Goal: Task Accomplishment & Management: Manage account settings

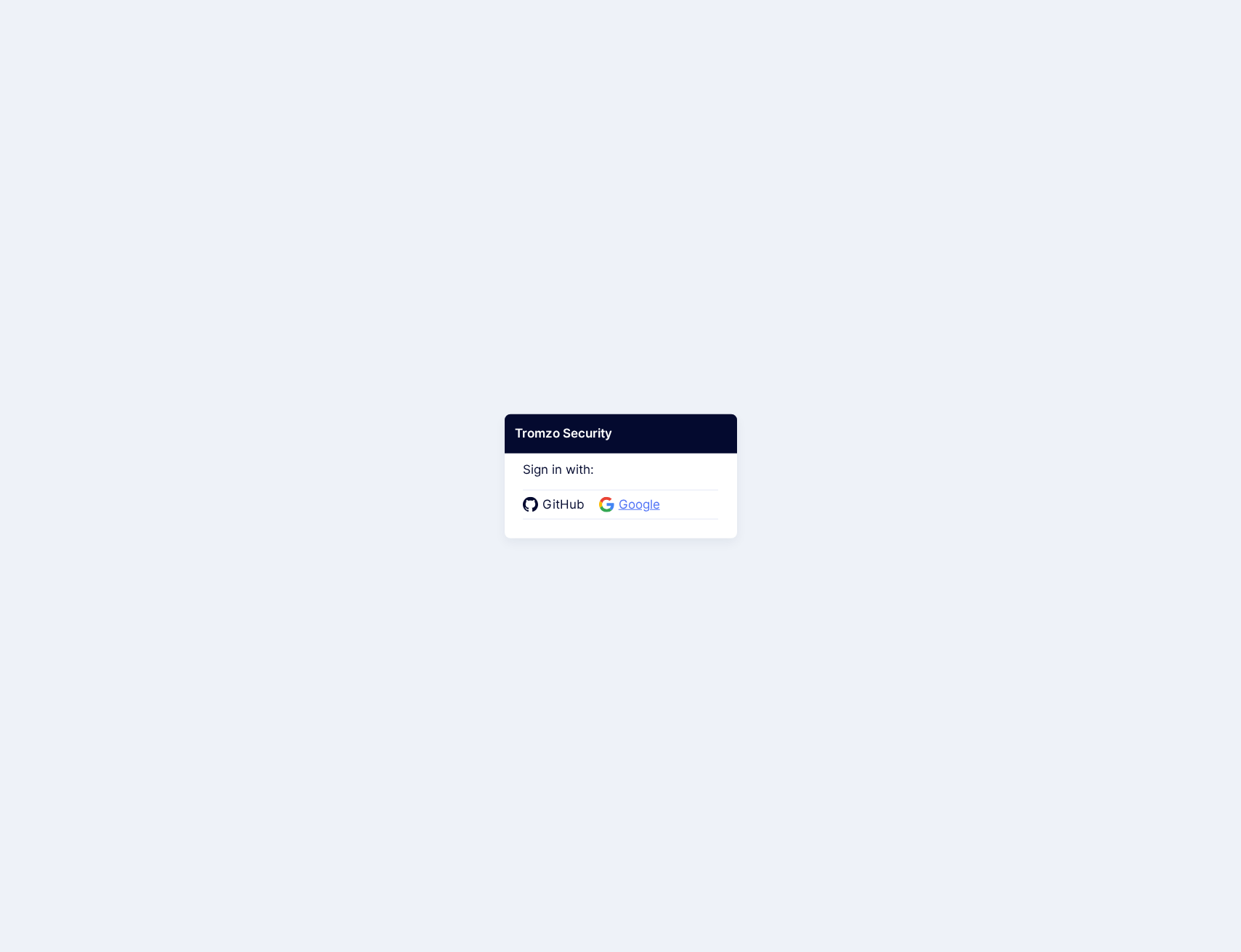
click at [647, 504] on span "Google" at bounding box center [639, 505] width 50 height 19
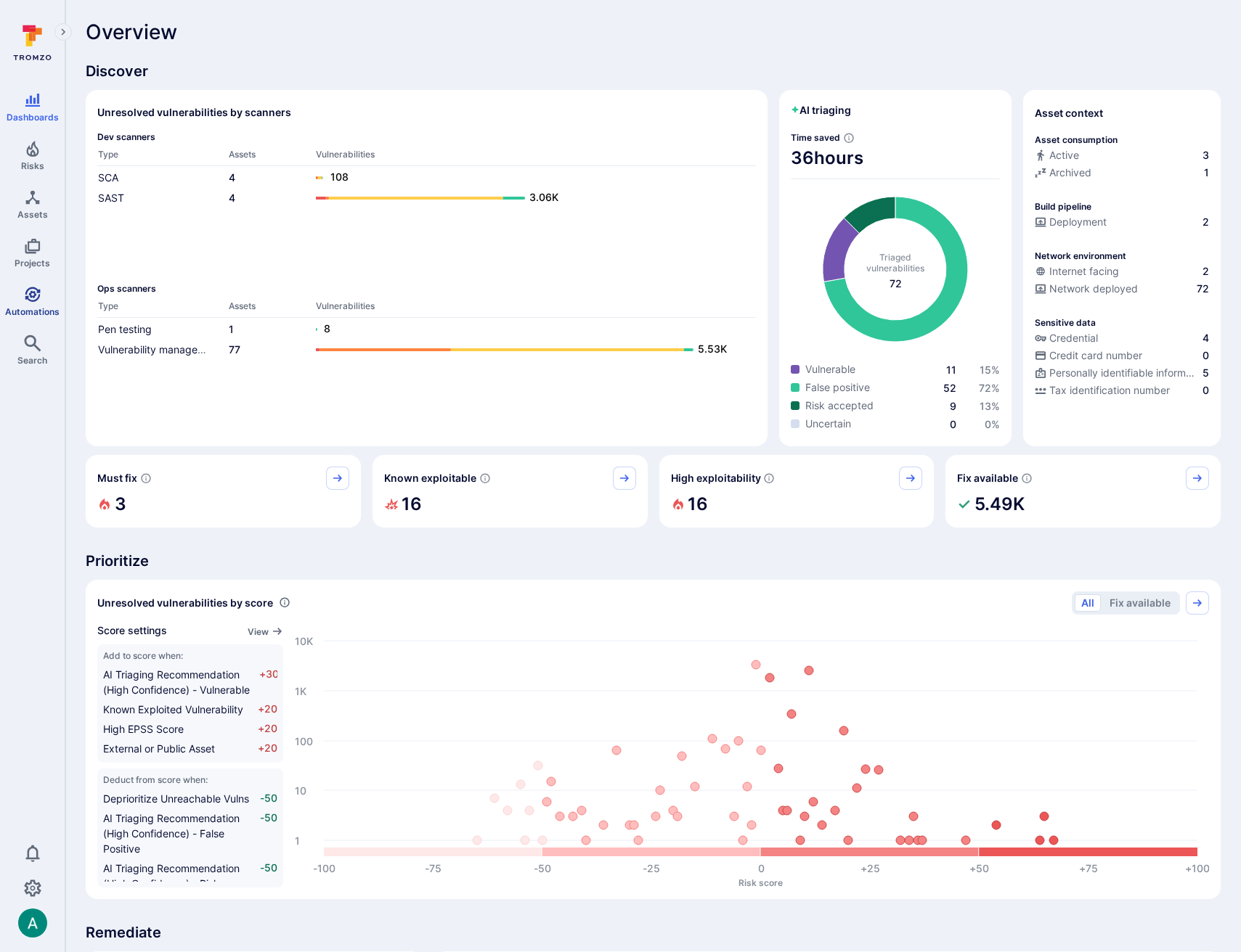
click at [19, 300] on link "Automations" at bounding box center [32, 301] width 64 height 42
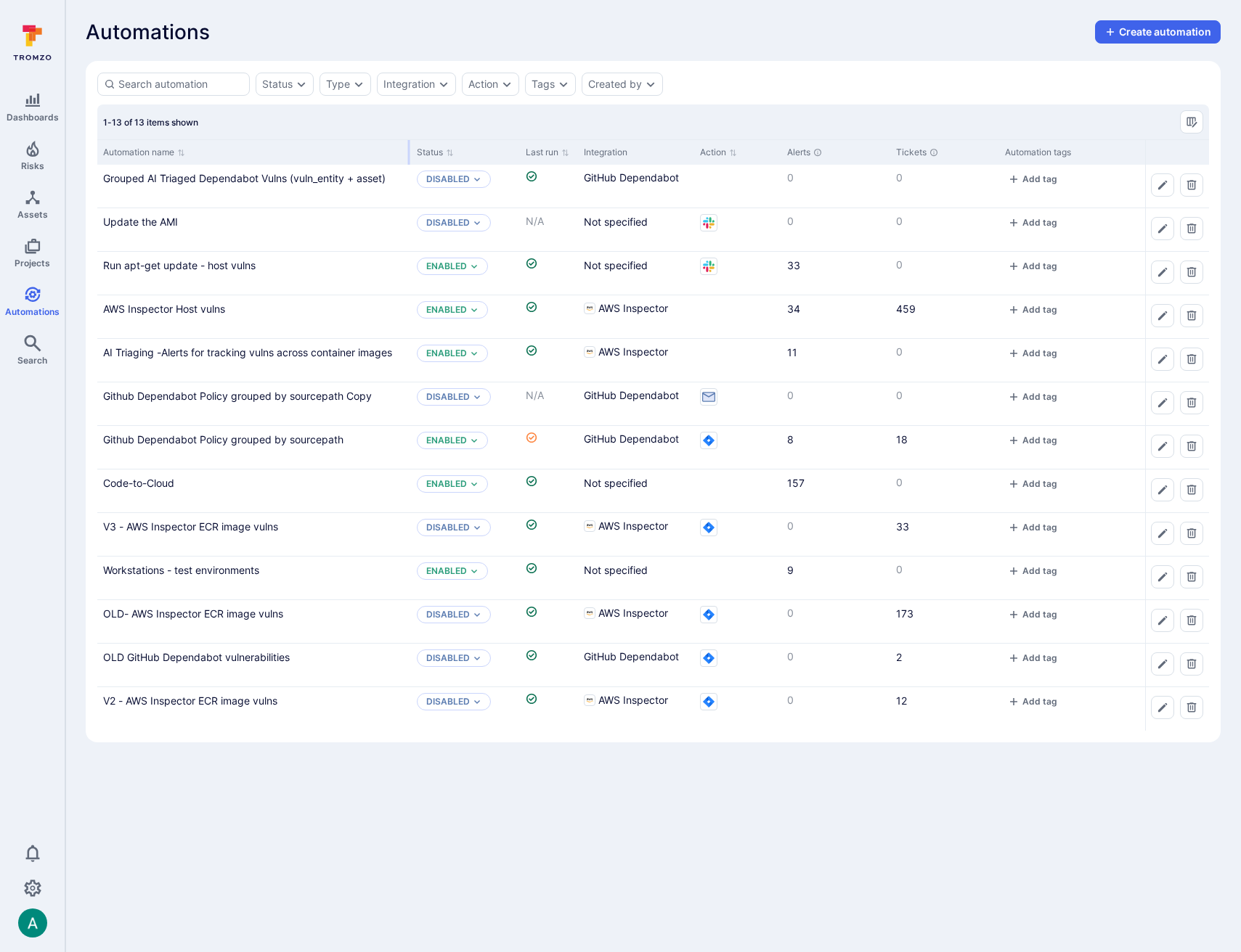
drag, startPoint x: 239, startPoint y: 147, endPoint x: 407, endPoint y: 150, distance: 168.0
click at [408, 150] on div at bounding box center [409, 152] width 2 height 25
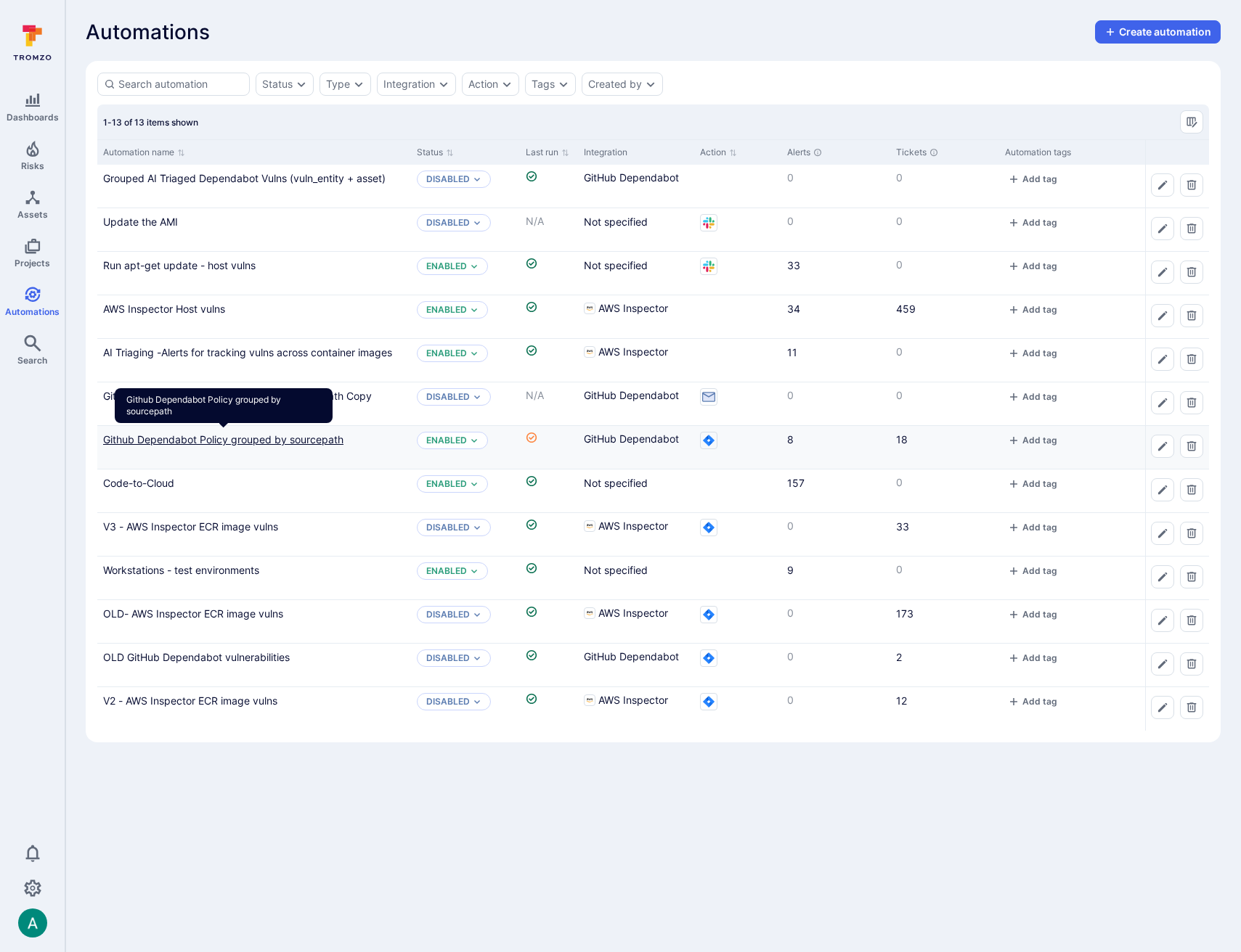
click at [207, 436] on link "Github Dependabot Policy grouped by sourcepath" at bounding box center [223, 439] width 241 height 13
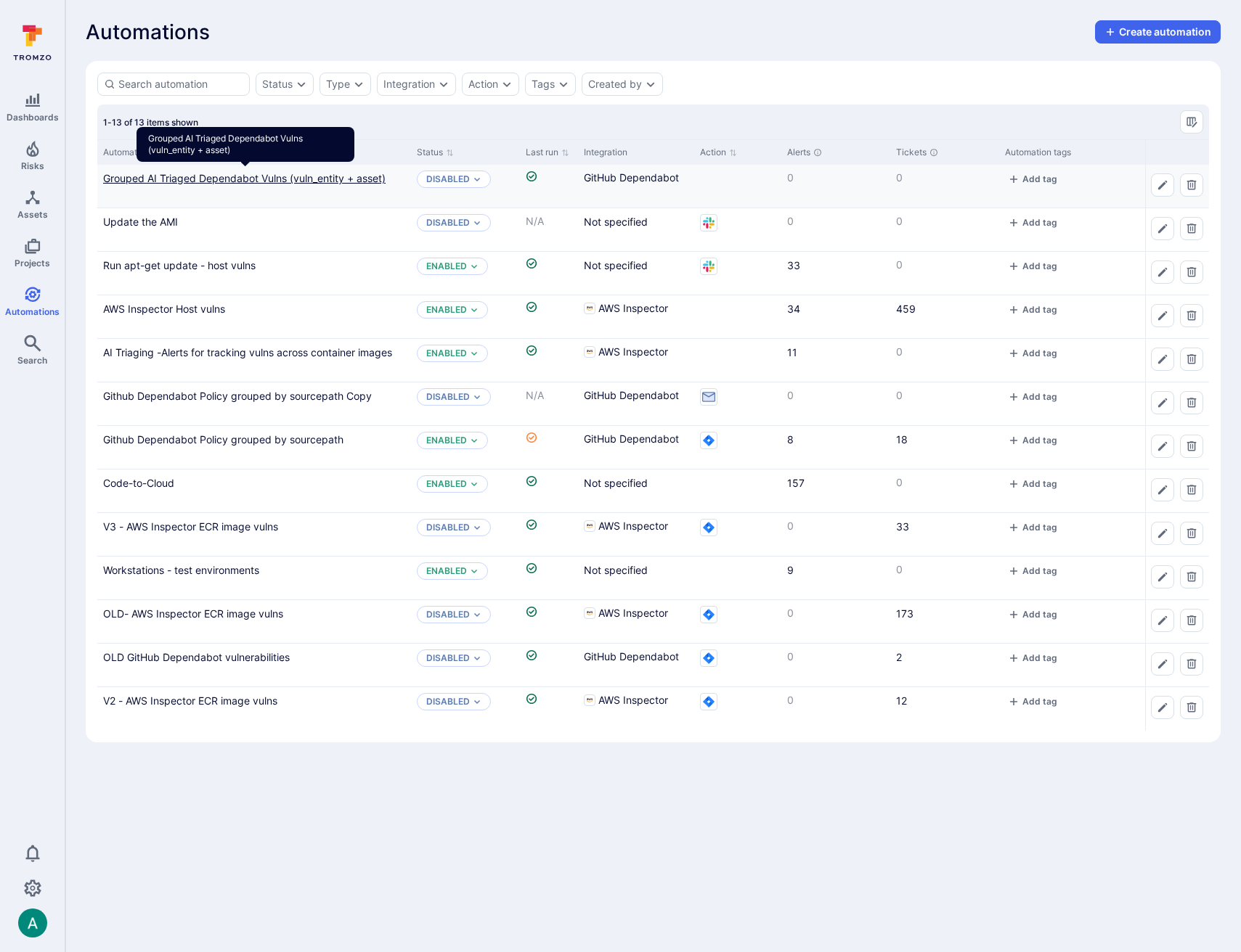
click at [339, 175] on link "Grouped AI Triaged Dependabot Vulns (vuln_entity + asset)" at bounding box center [244, 178] width 282 height 13
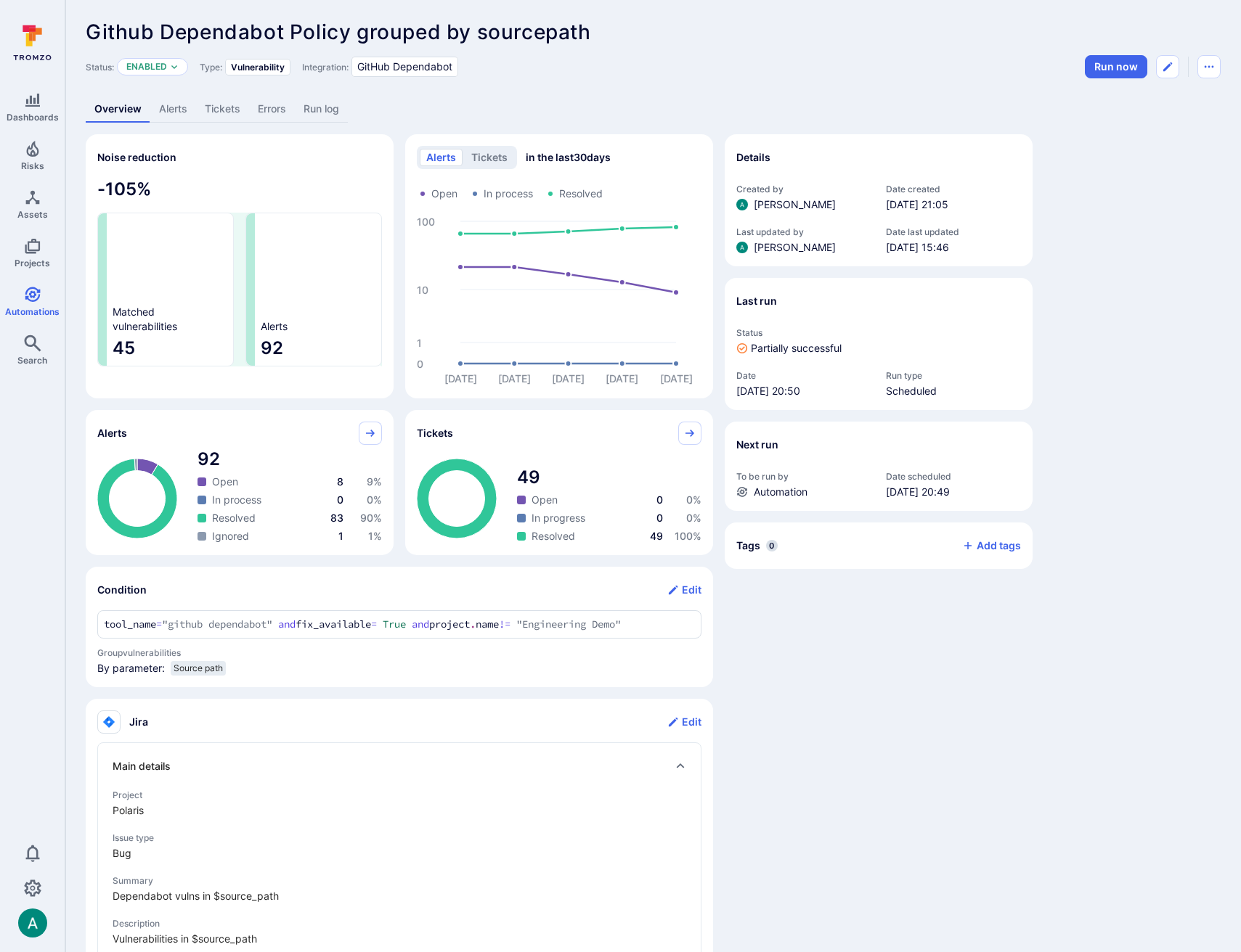
click at [158, 111] on link "Alerts" at bounding box center [173, 109] width 45 height 27
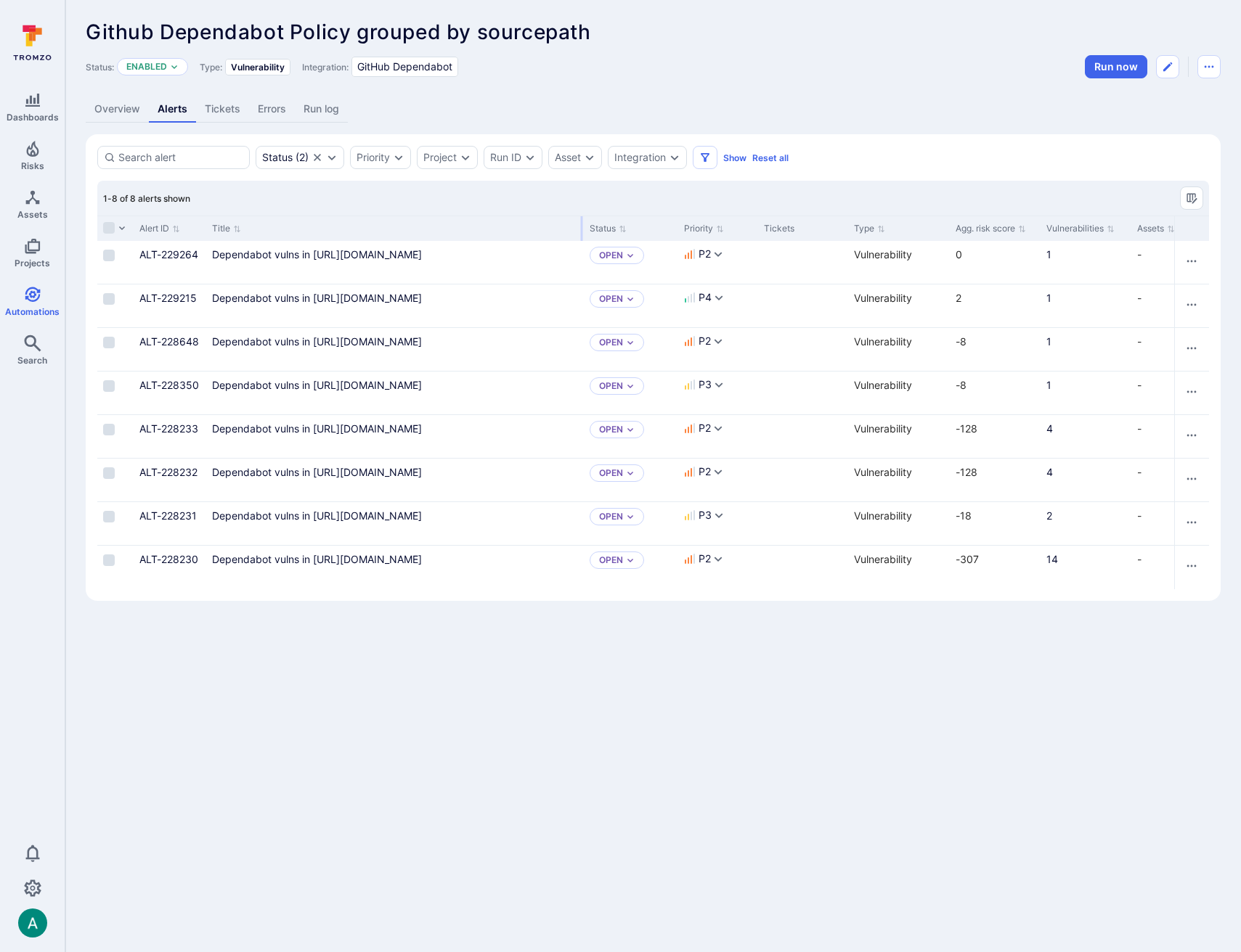
drag, startPoint x: 385, startPoint y: 221, endPoint x: 581, endPoint y: 221, distance: 196.0
click at [581, 221] on div at bounding box center [582, 228] width 2 height 25
click at [120, 114] on link "Overview" at bounding box center [117, 109] width 63 height 27
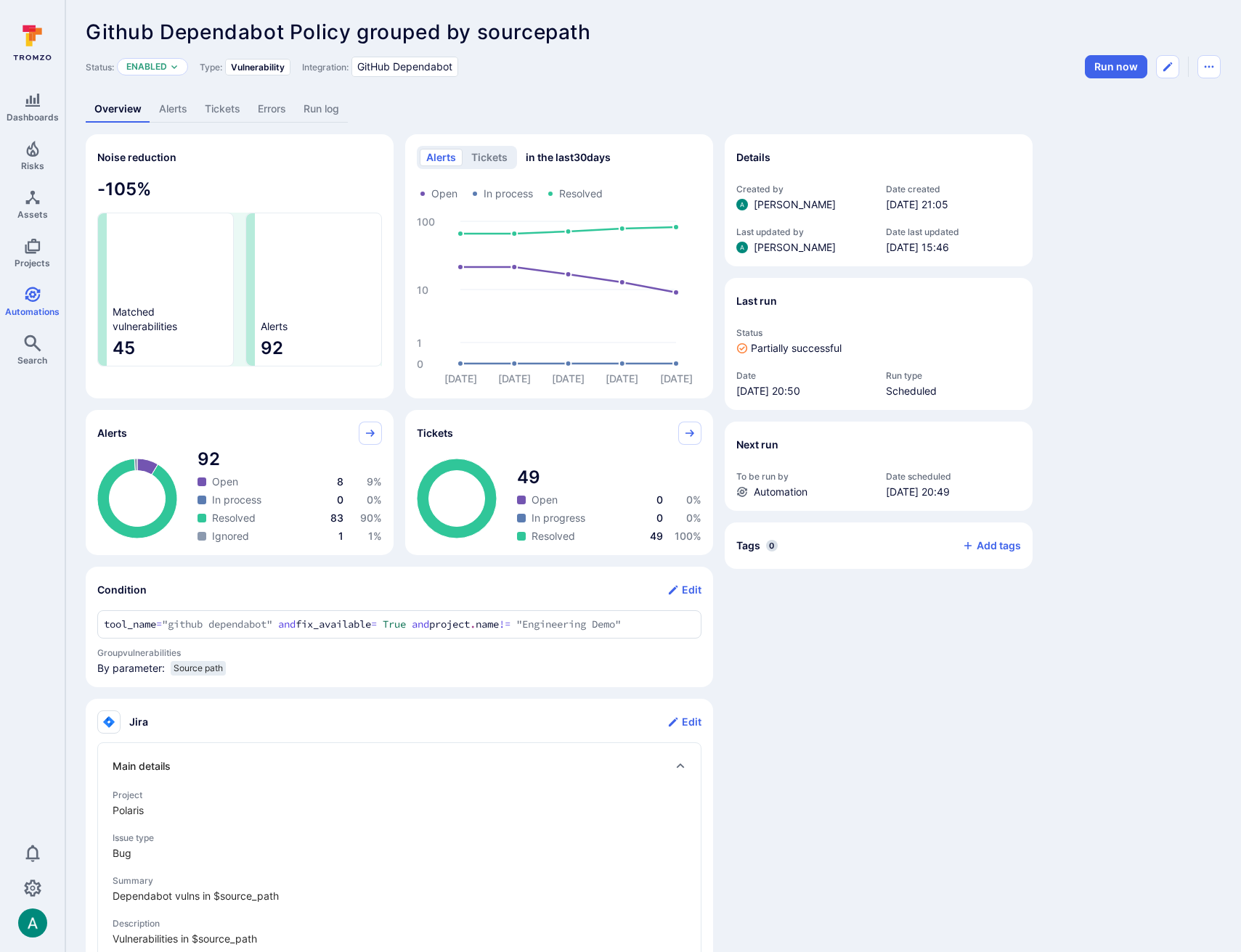
click at [181, 108] on link "Alerts" at bounding box center [173, 109] width 45 height 27
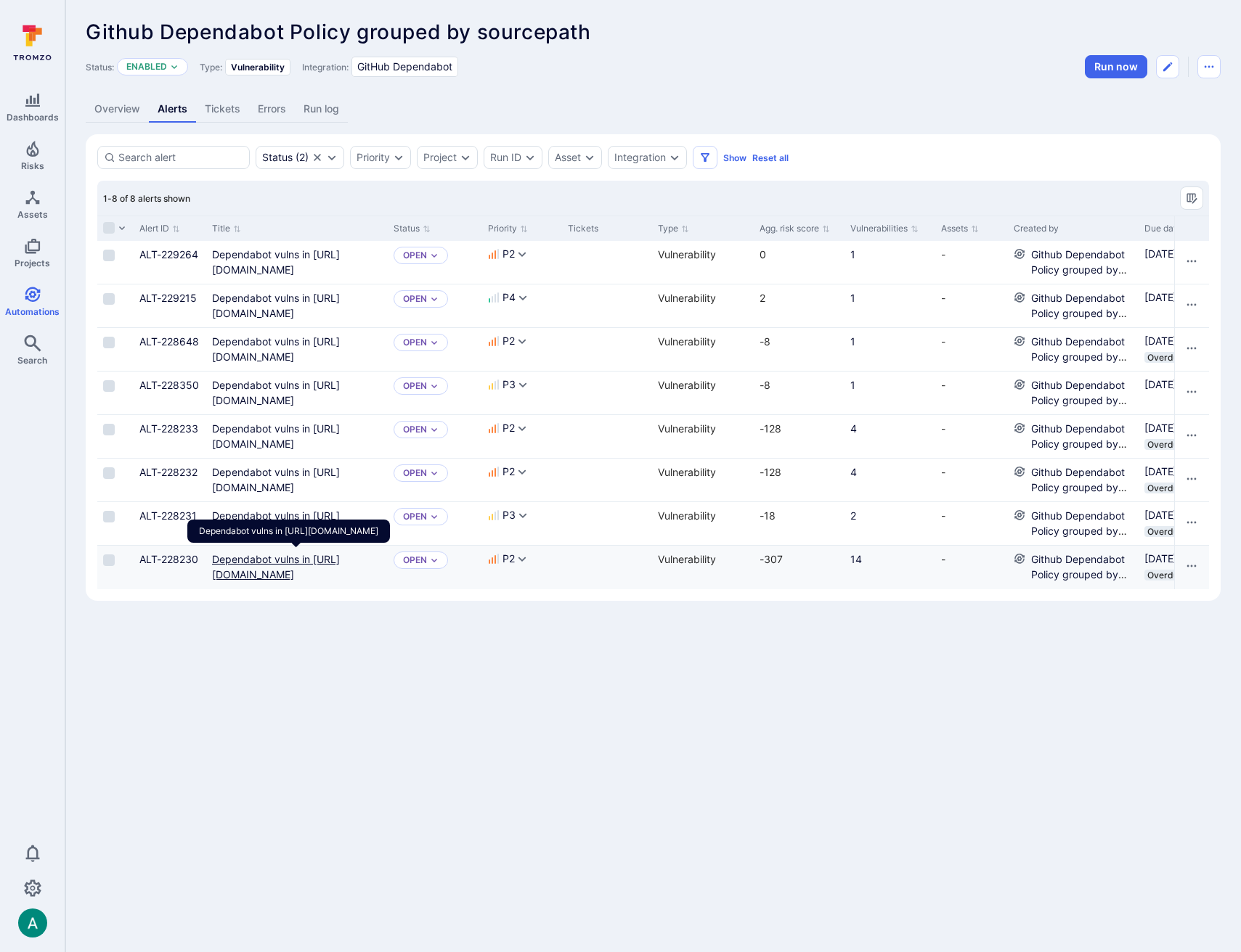
click at [235, 574] on link "Dependabot vulns in https://github.com/TromsoSecurity/stereo/blob/master/cubejs…" at bounding box center [276, 567] width 128 height 28
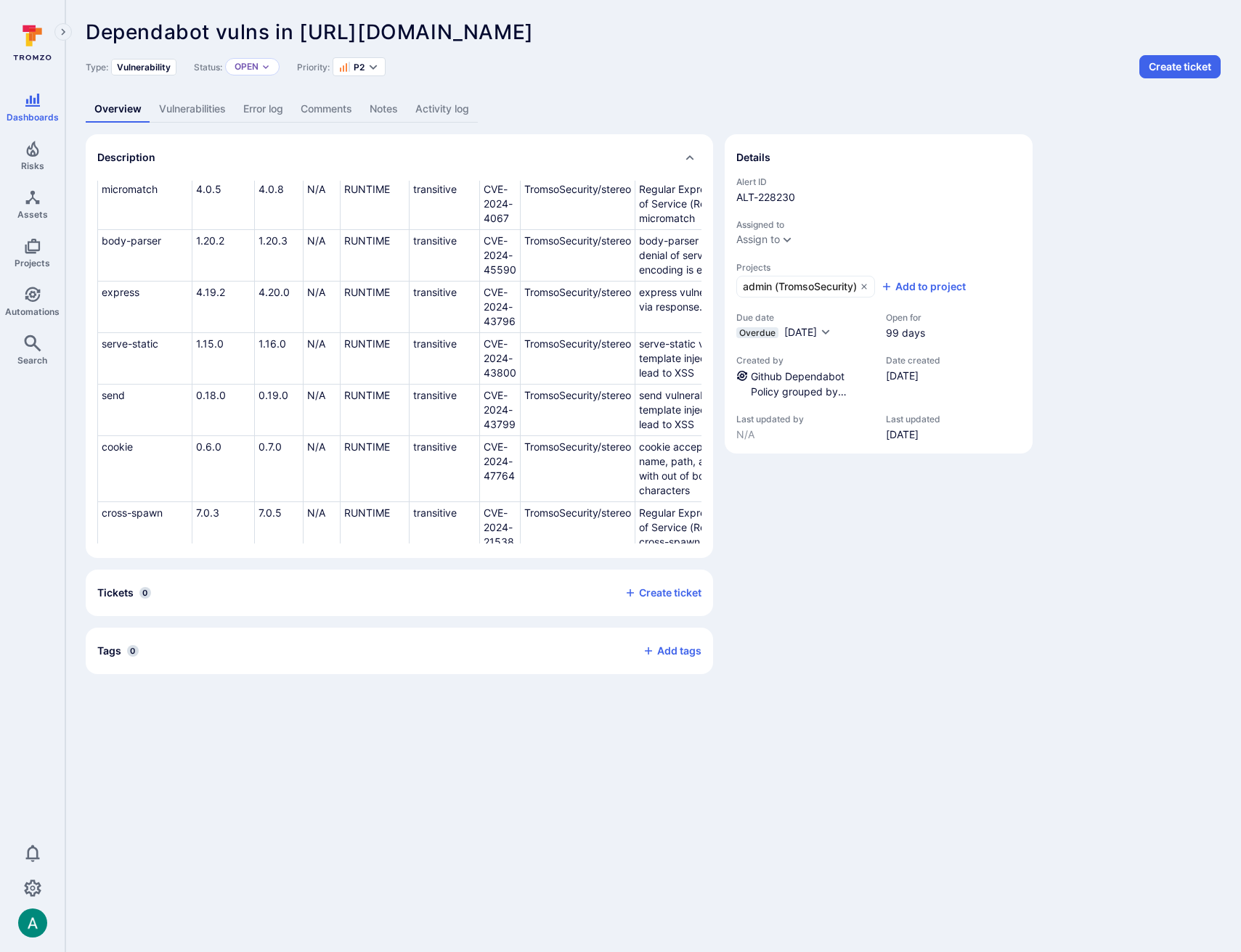
scroll to position [195, 0]
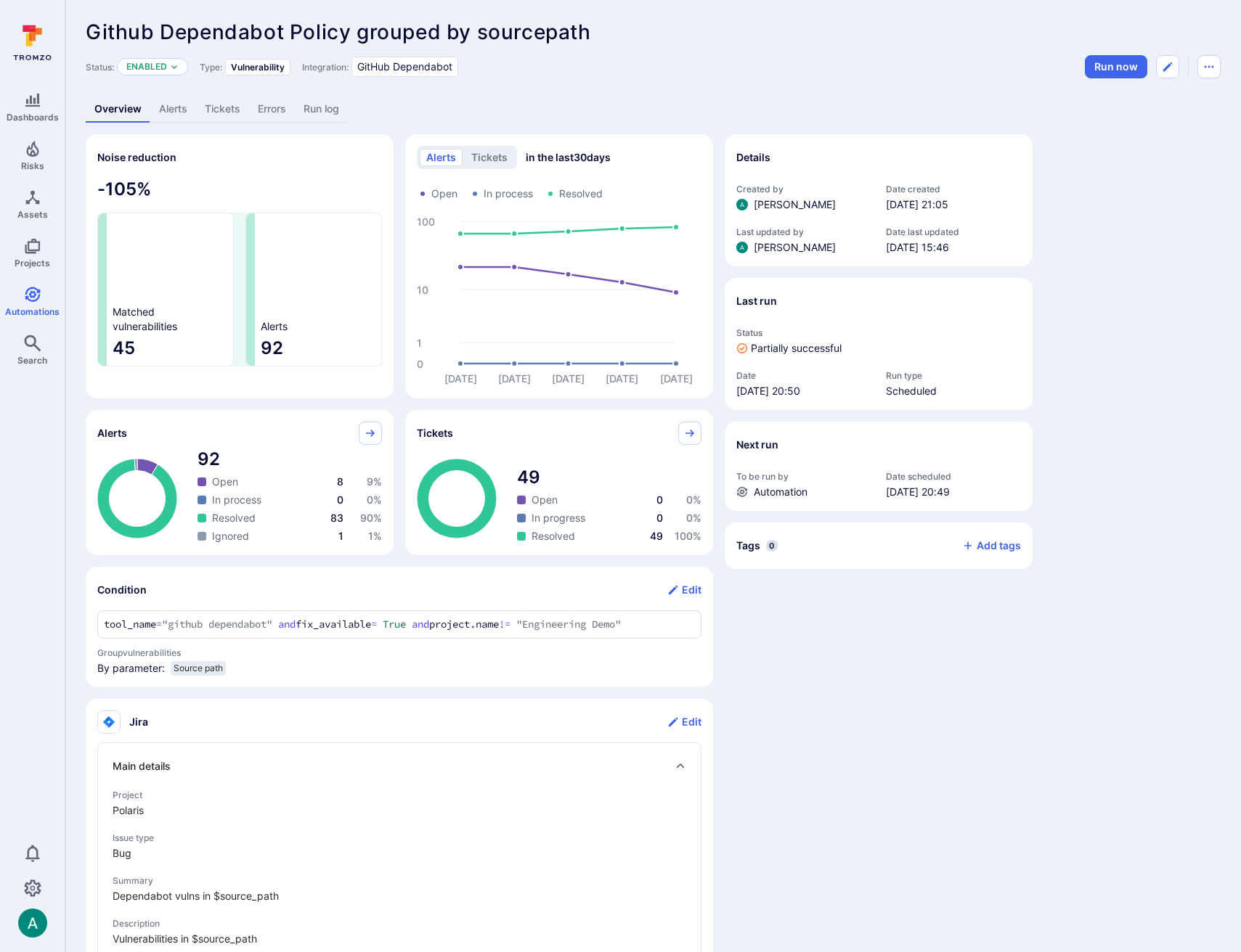
click at [569, 37] on span "Github Dependabot Policy grouped by sourcepath" at bounding box center [338, 32] width 505 height 25
click at [1166, 66] on icon "Edit automation" at bounding box center [1167, 67] width 12 height 12
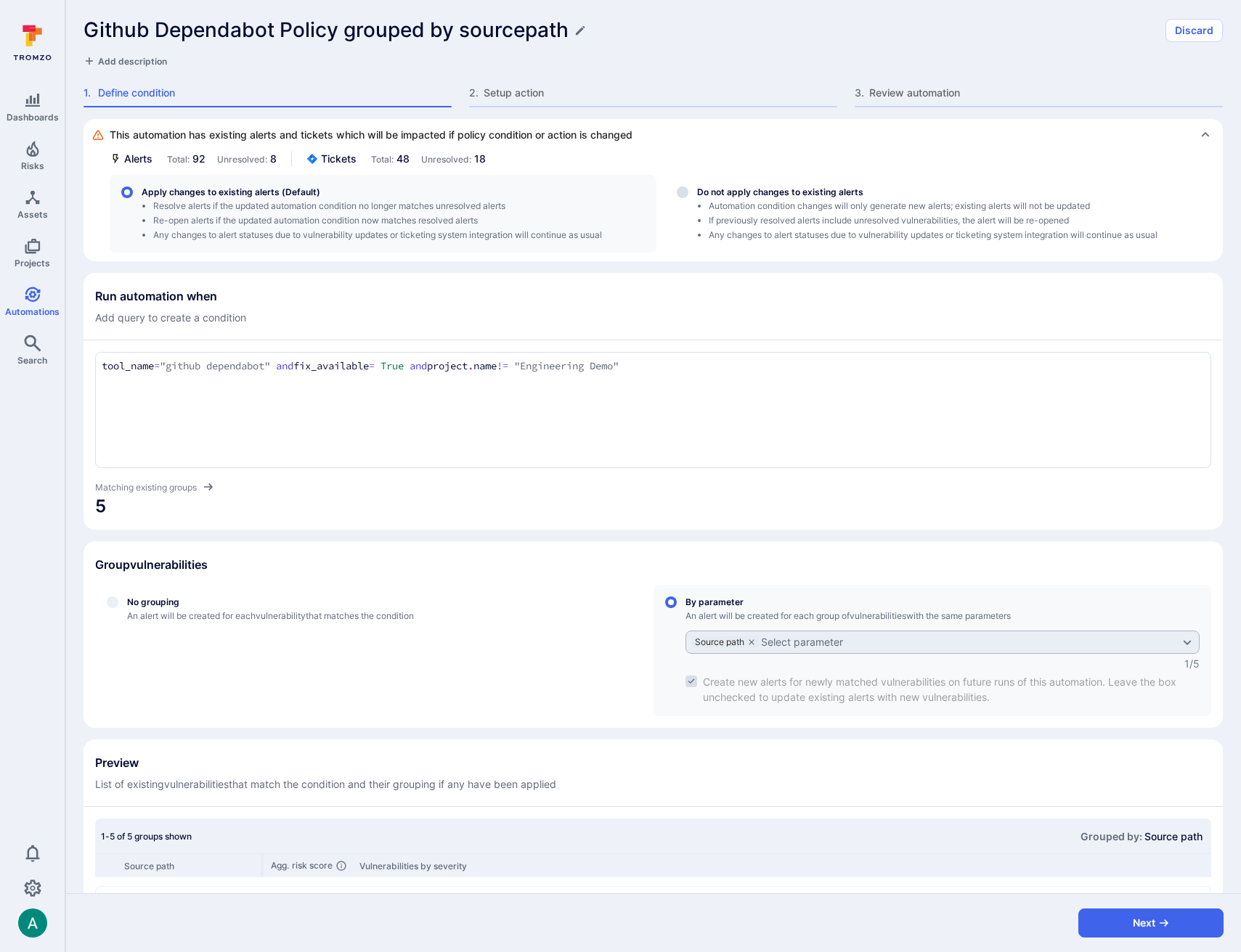
click at [212, 29] on h1 "Github Dependabot Policy grouped by sourcepath" at bounding box center [327, 30] width 485 height 24
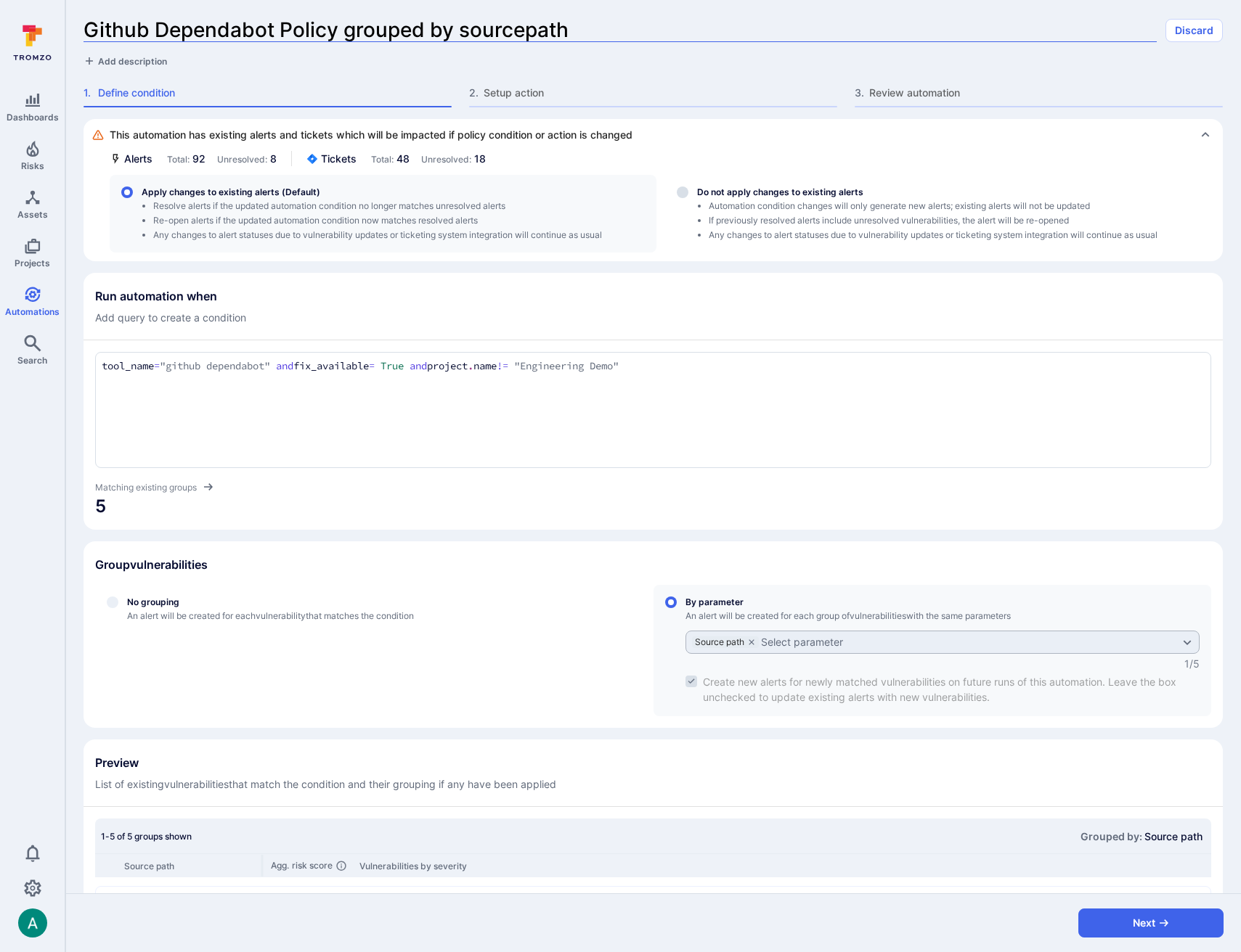
click at [131, 30] on input "Github Dependabot Policy grouped by sourcepath" at bounding box center [620, 30] width 1073 height 24
type input "Dependabot Alerts grouped by sourcepath ONLY"
click at [143, 57] on span "Add description" at bounding box center [132, 61] width 69 height 11
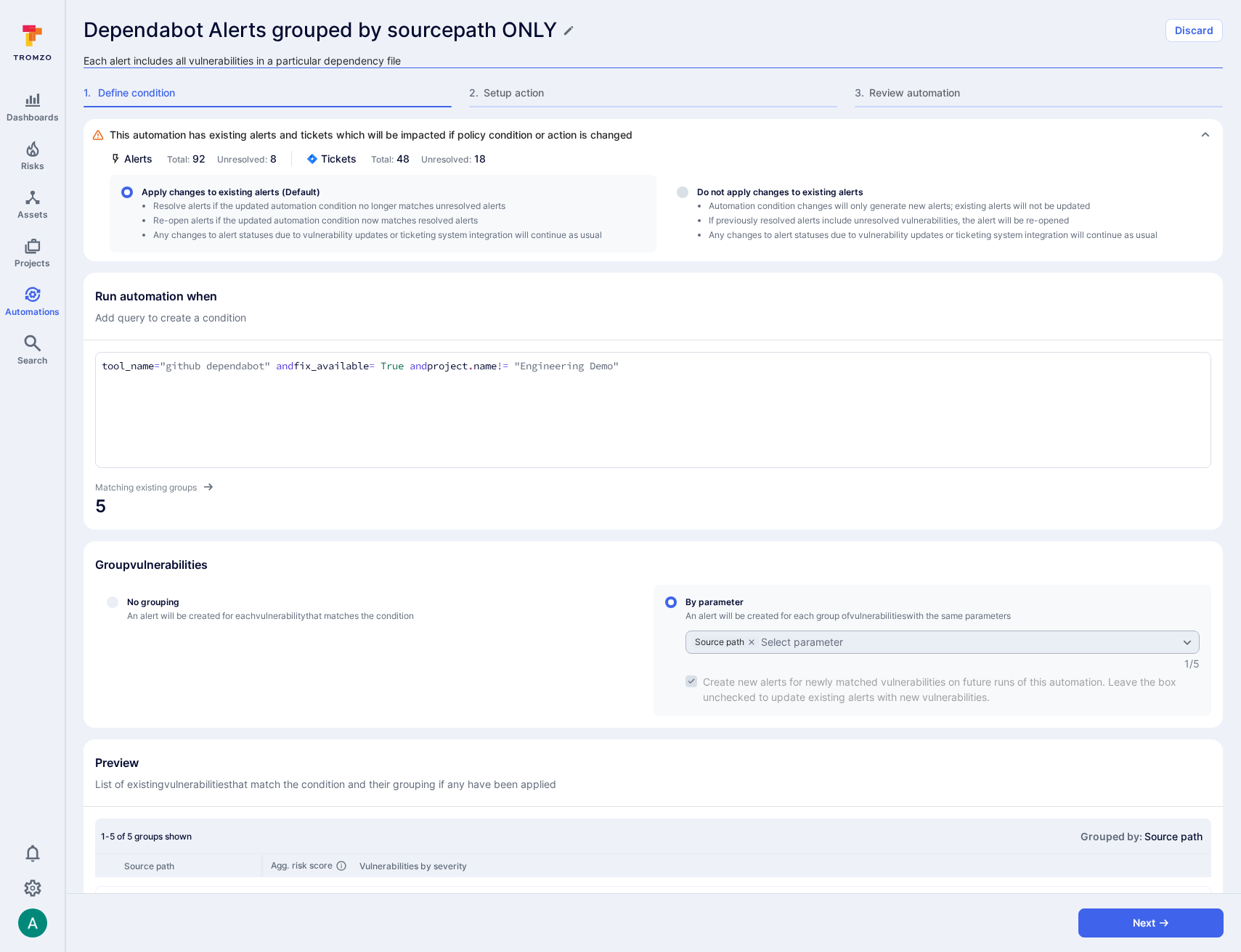
type textarea "Each alert includes all vulnerabilities in a particular dependency file"
click at [779, 26] on div "Dependabot Alerts grouped by sourcepath ONLY" at bounding box center [620, 30] width 1073 height 24
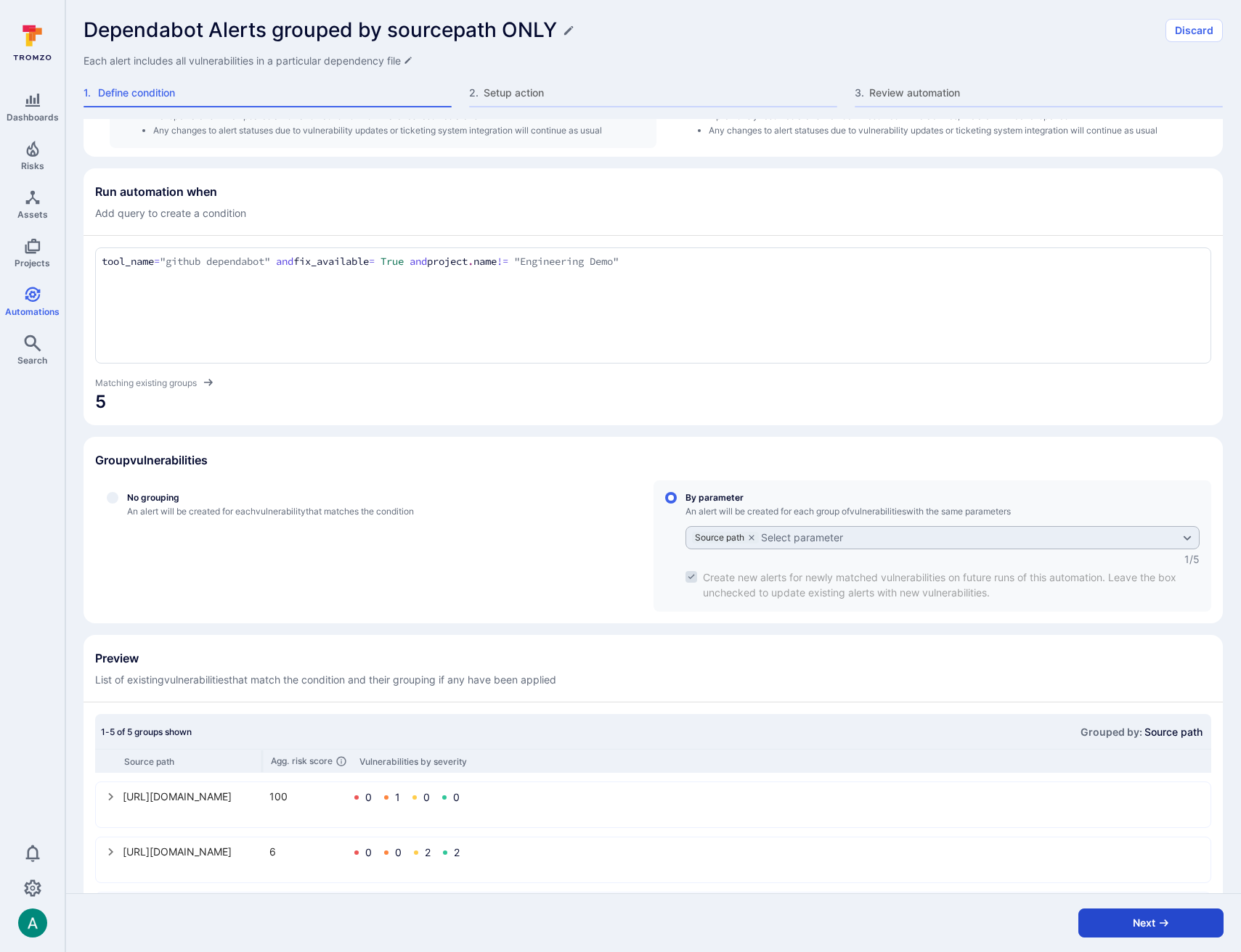
scroll to position [204, 0]
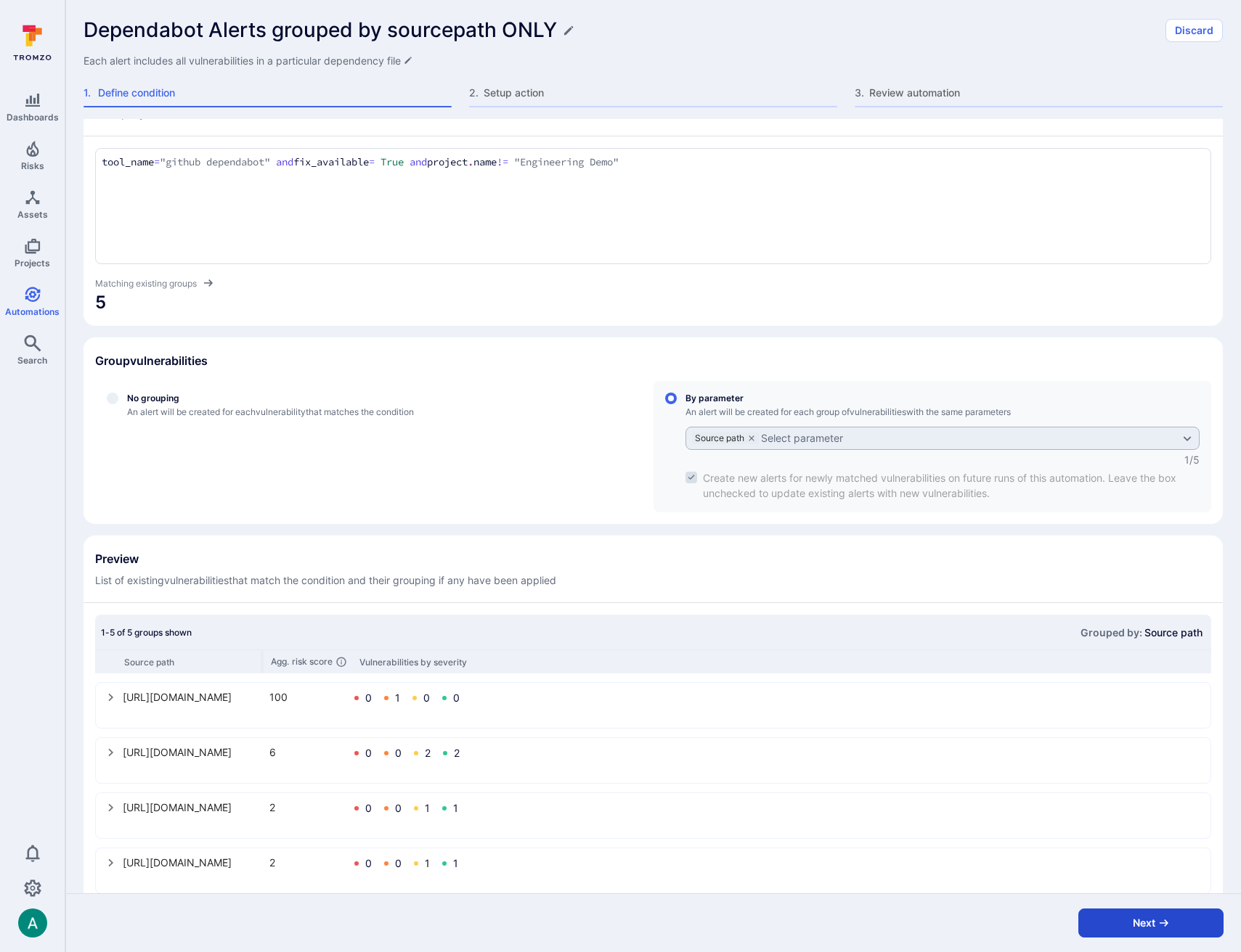
click at [1139, 927] on button "Next" at bounding box center [1150, 922] width 145 height 29
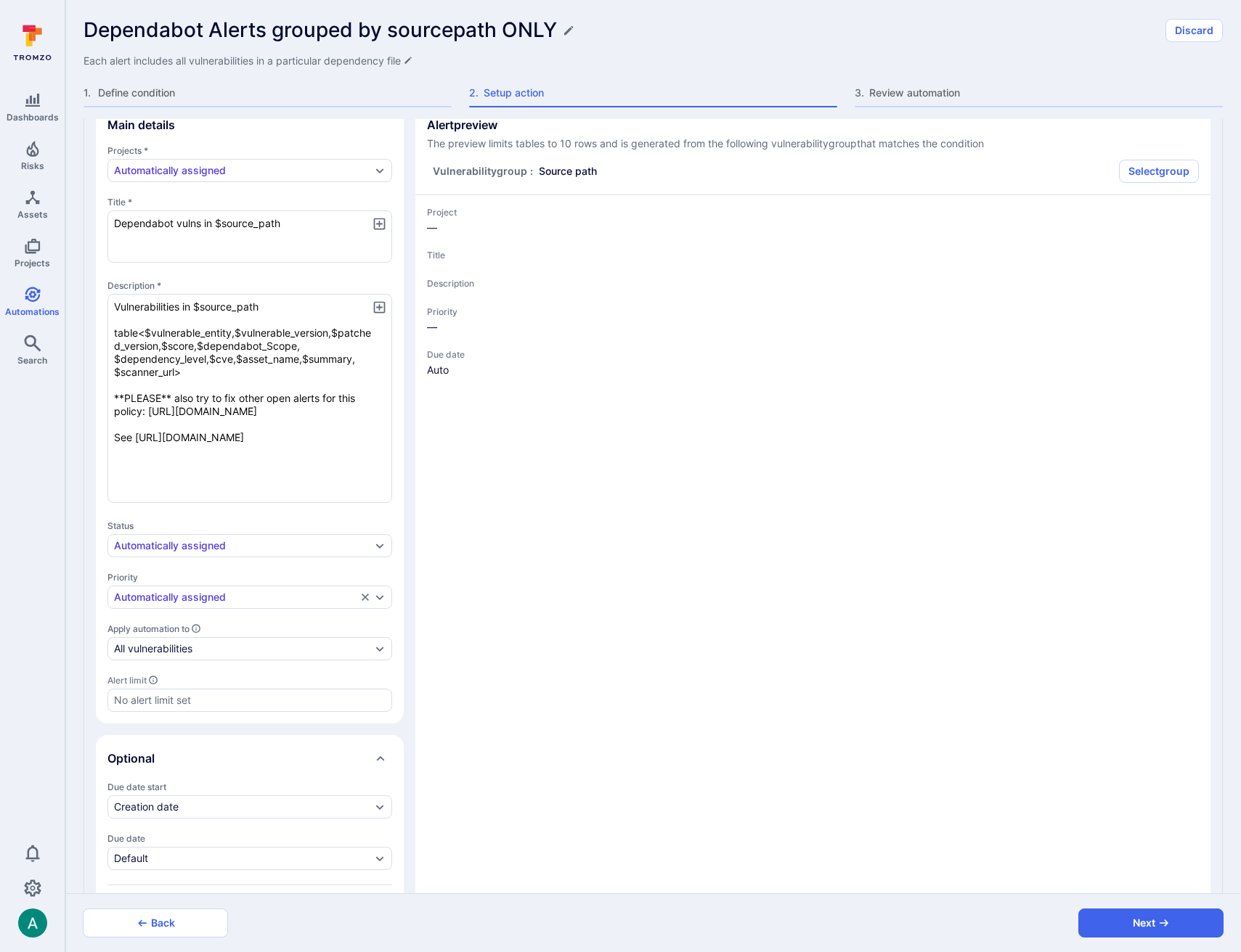
type textarea "x"
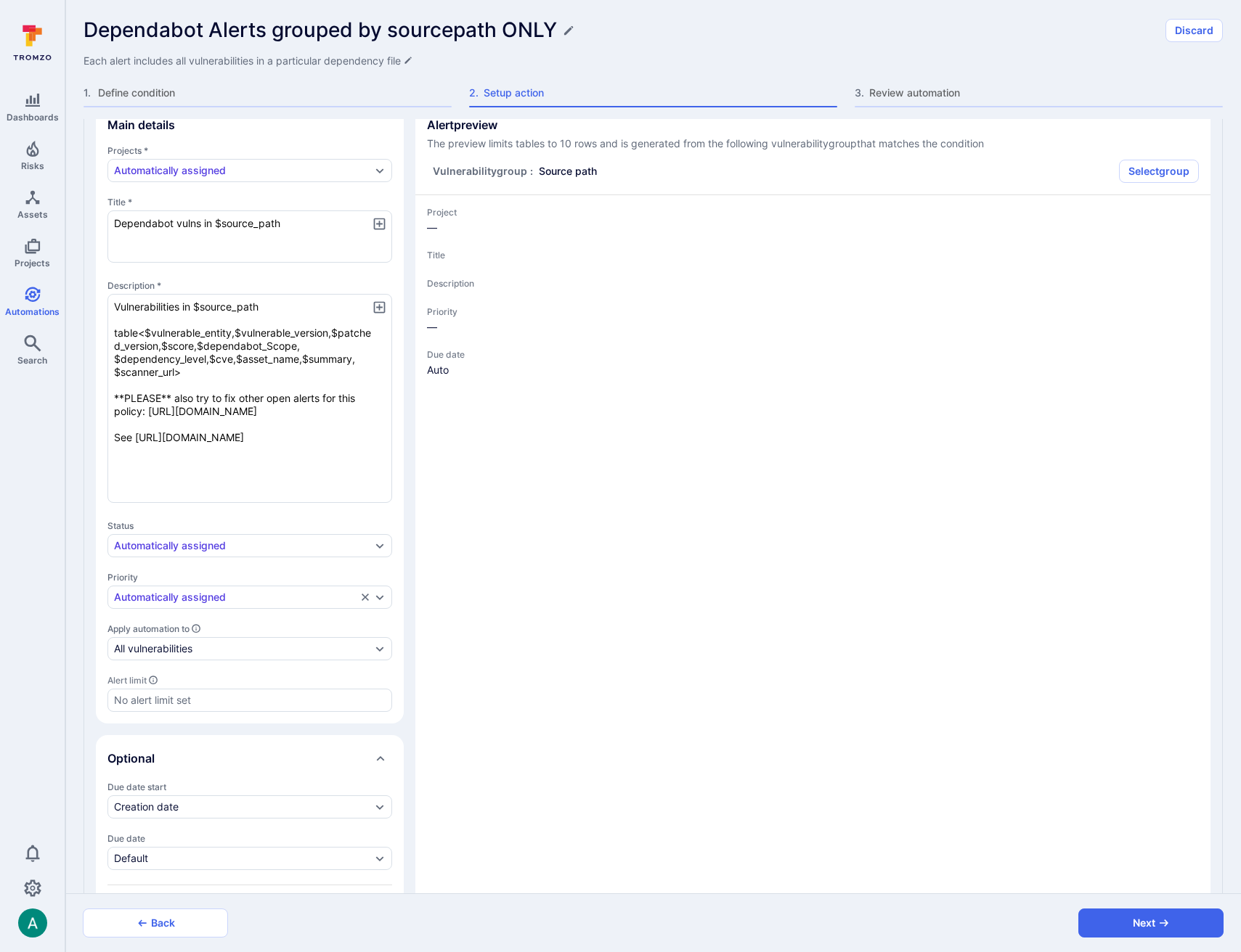
type textarea "x"
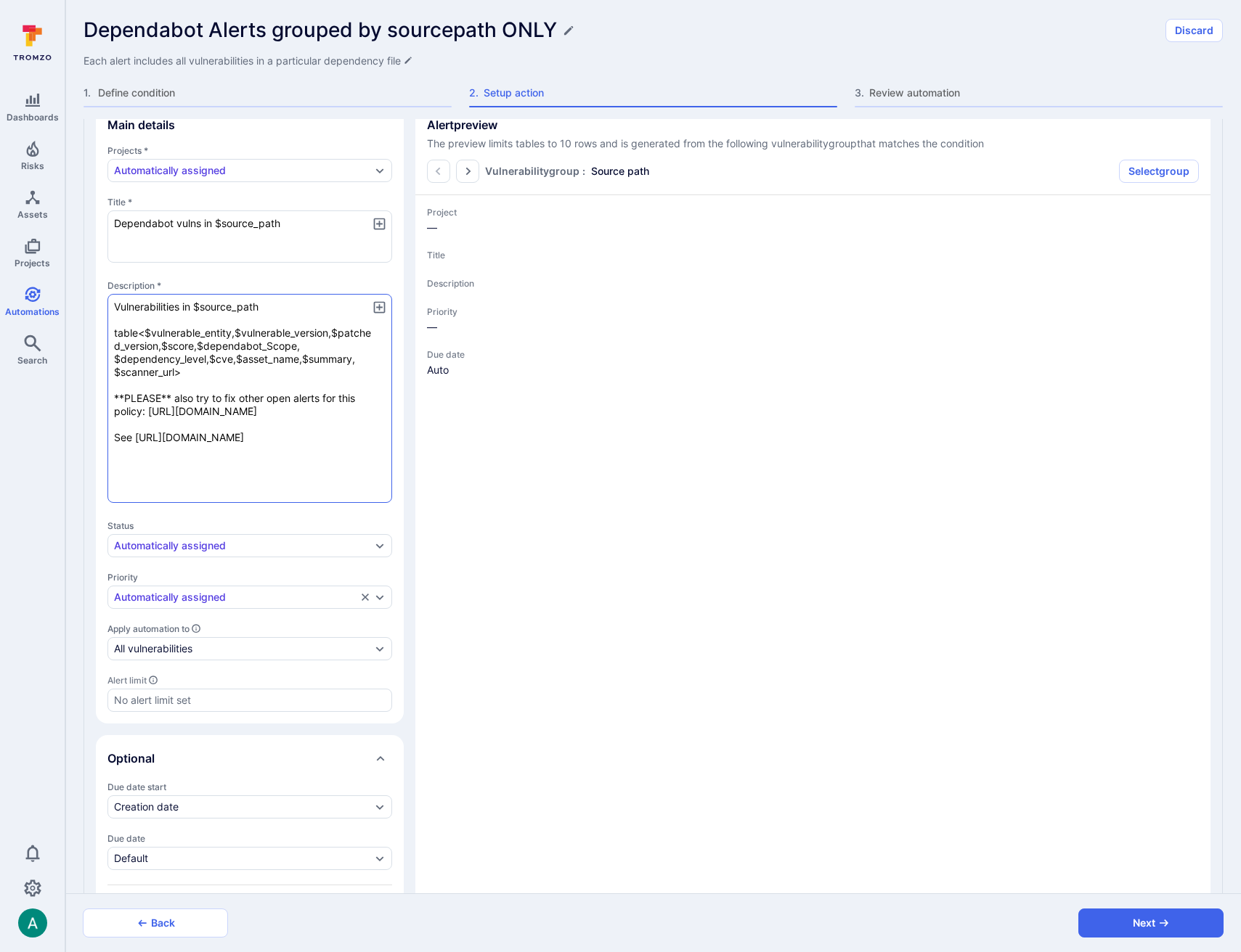
type textarea "x"
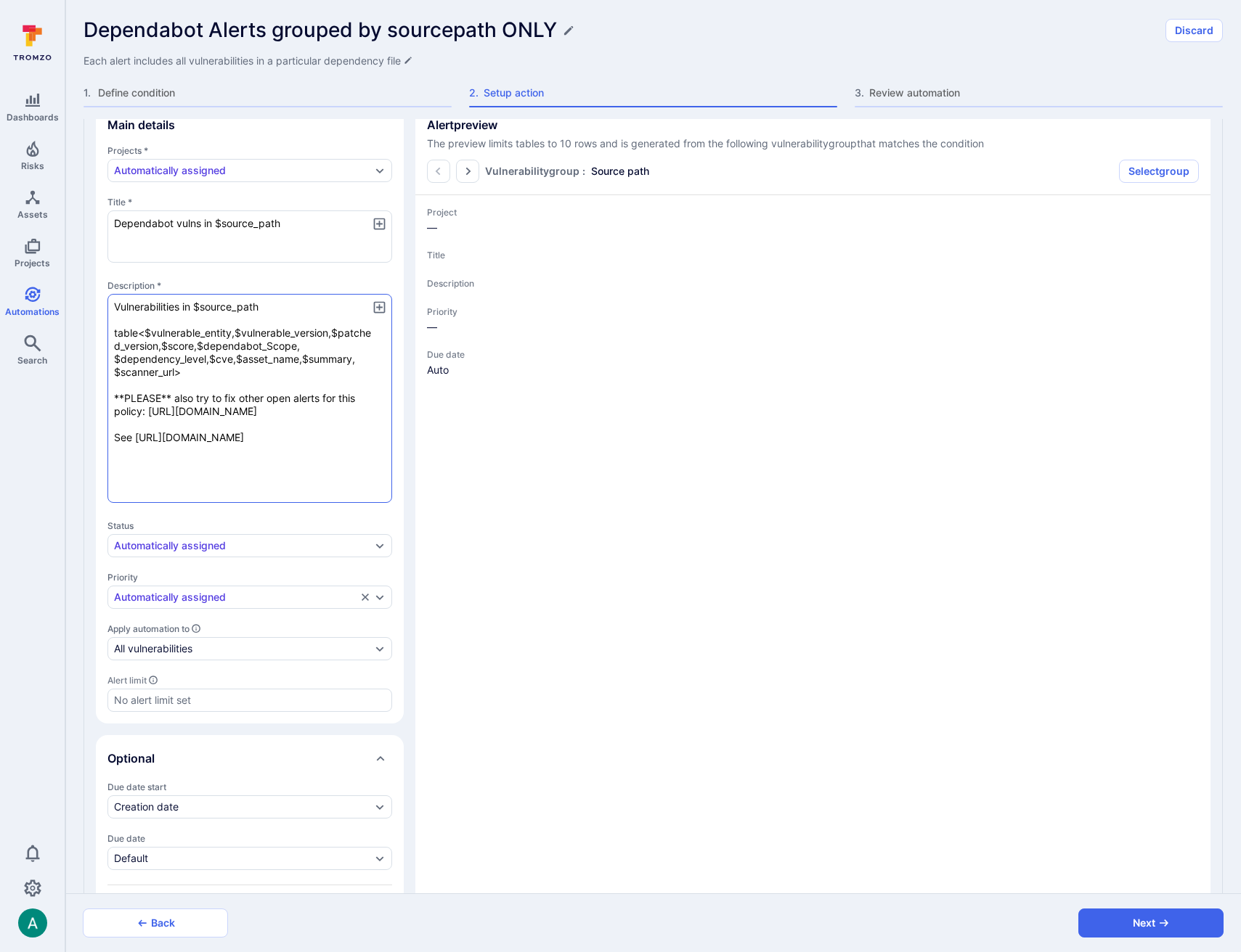
type textarea "x"
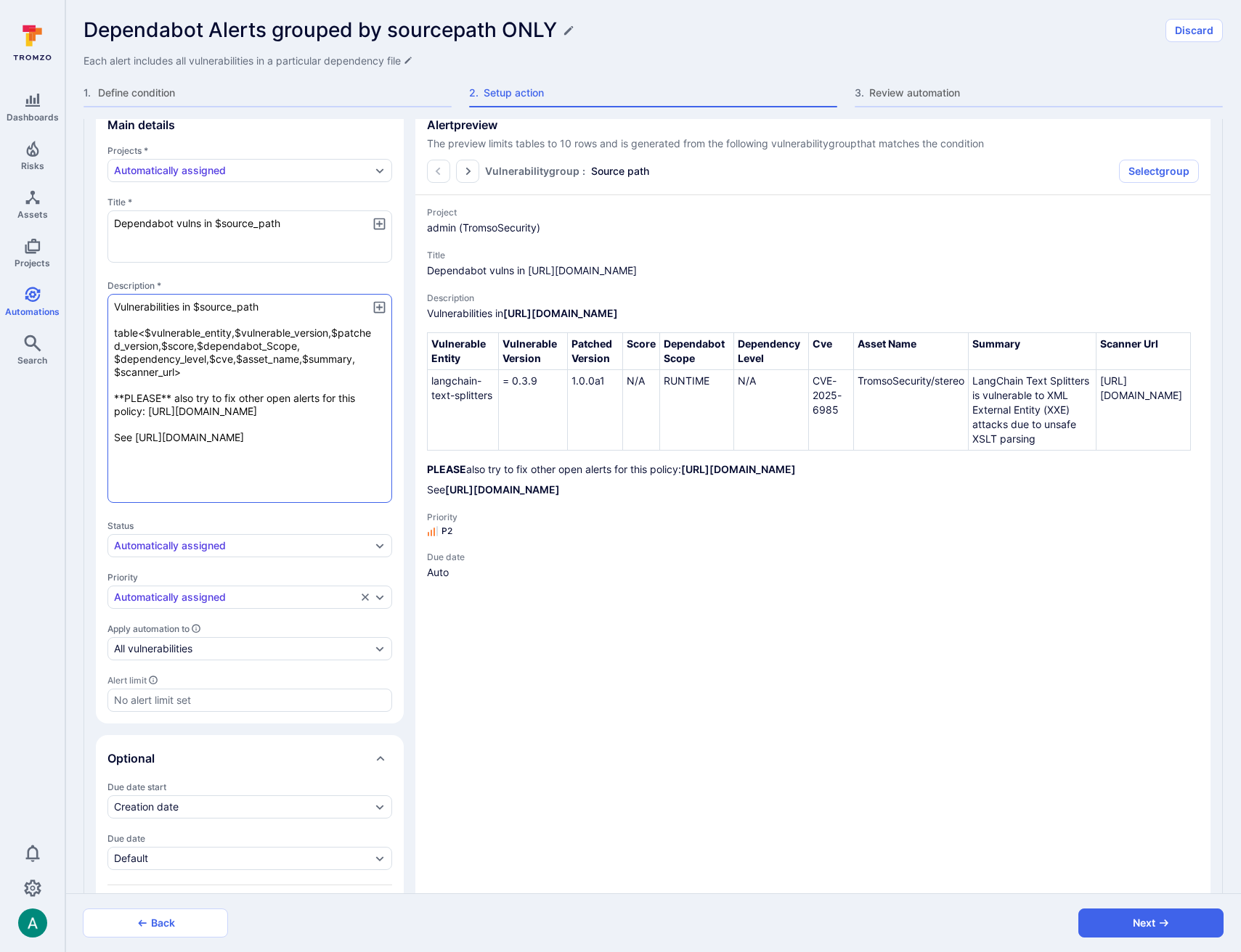
type textarea "x"
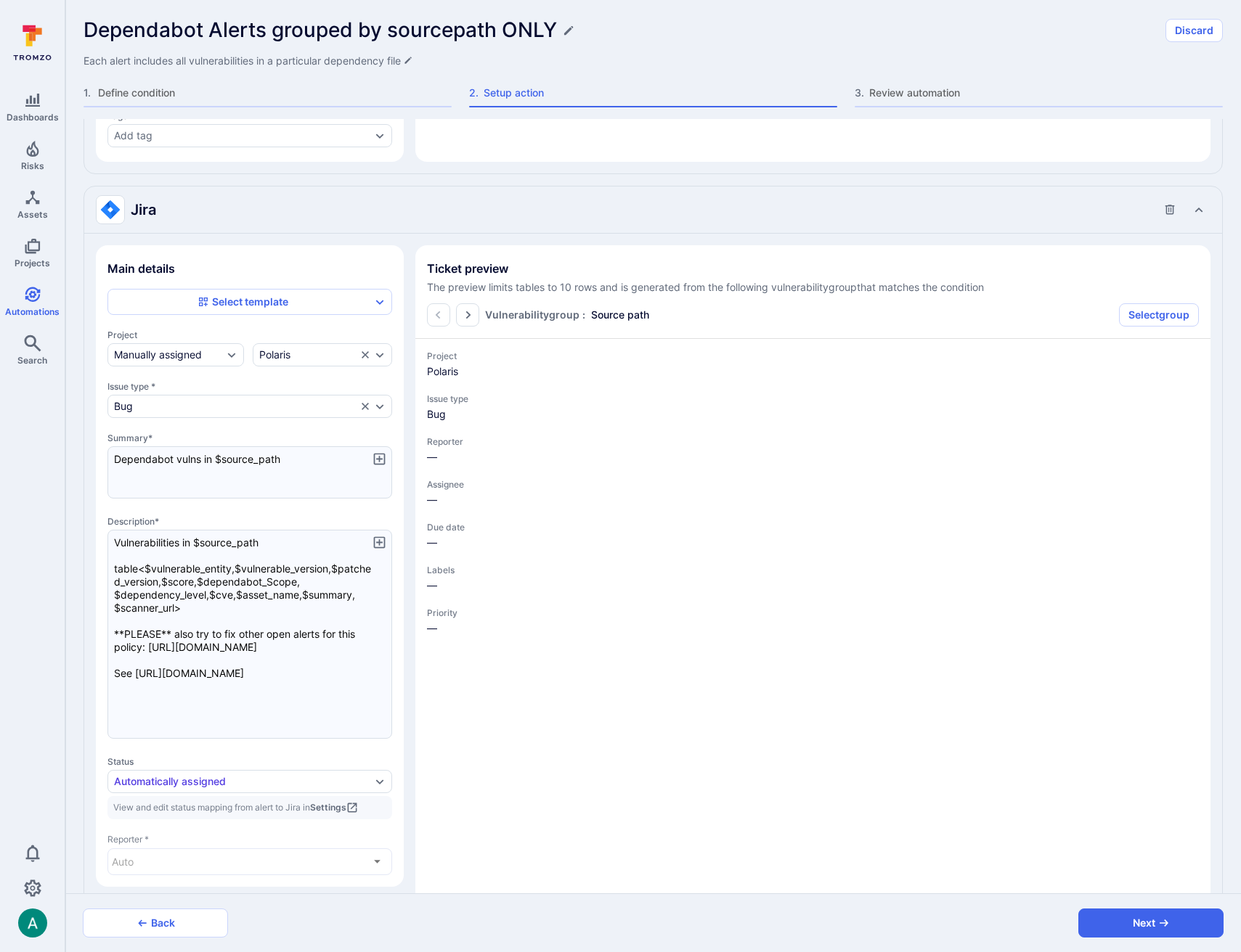
scroll to position [1111, 0]
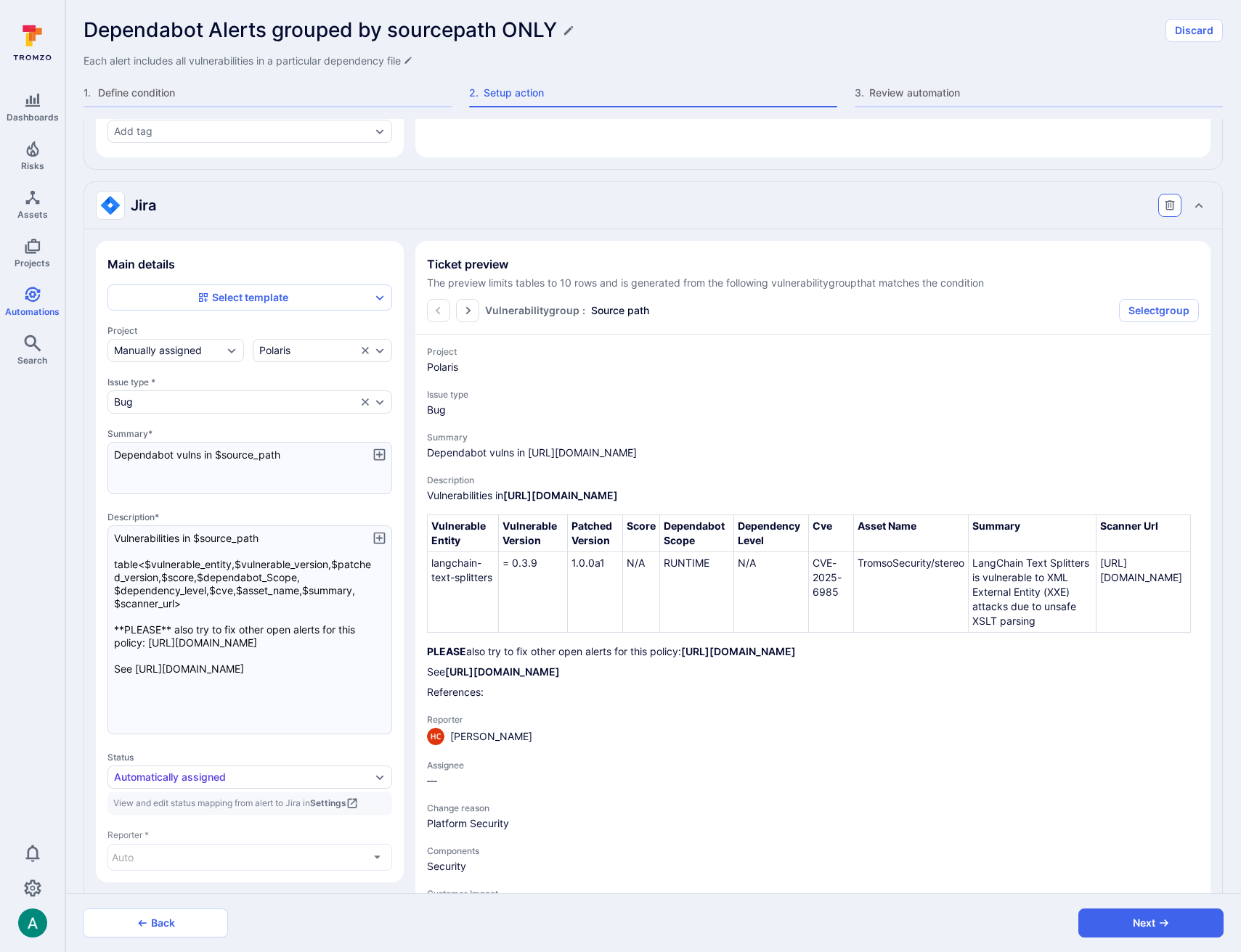
click at [1162, 203] on button "Collapse Jira action settings" at bounding box center [1170, 205] width 24 height 24
type textarea "x"
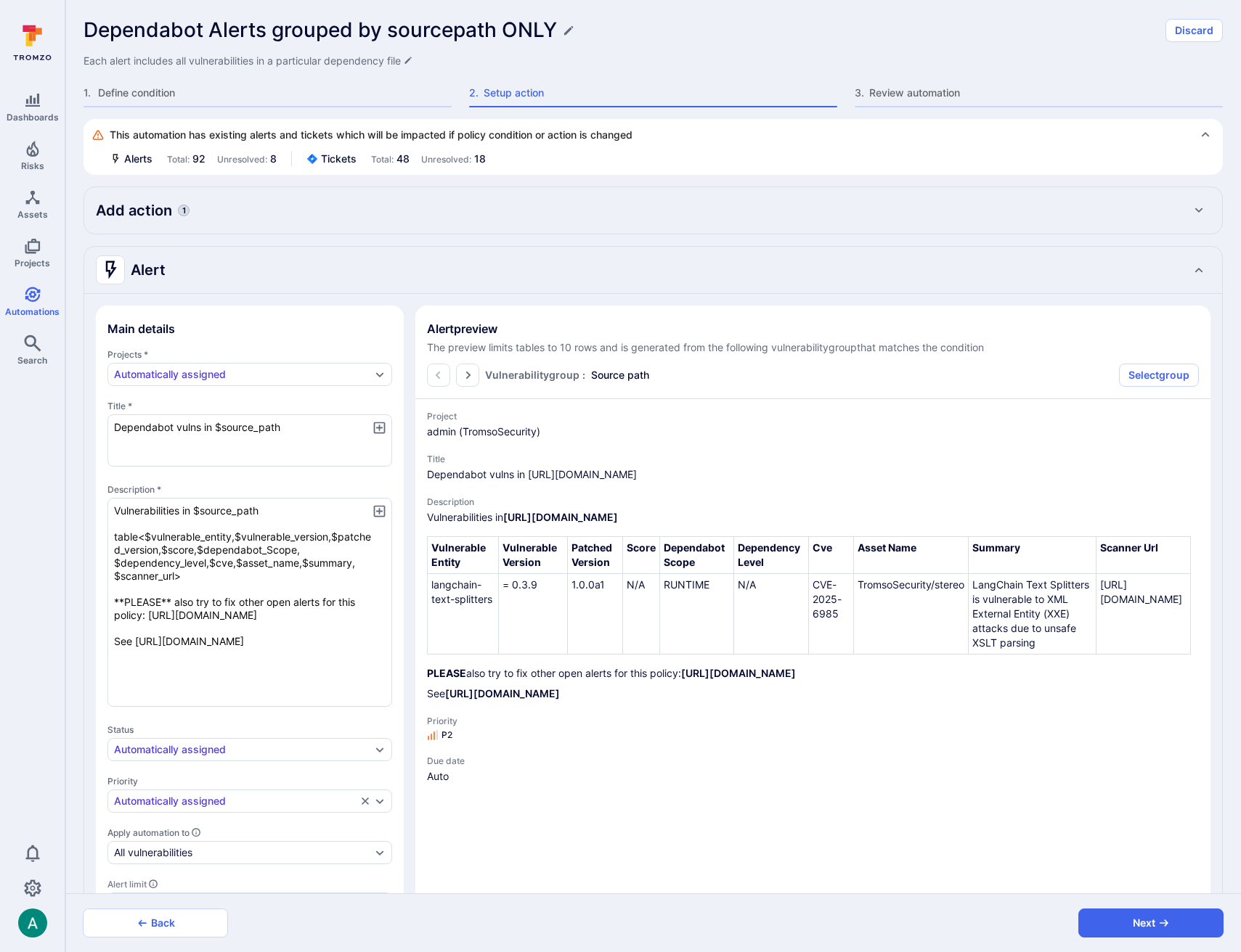
scroll to position [405, 0]
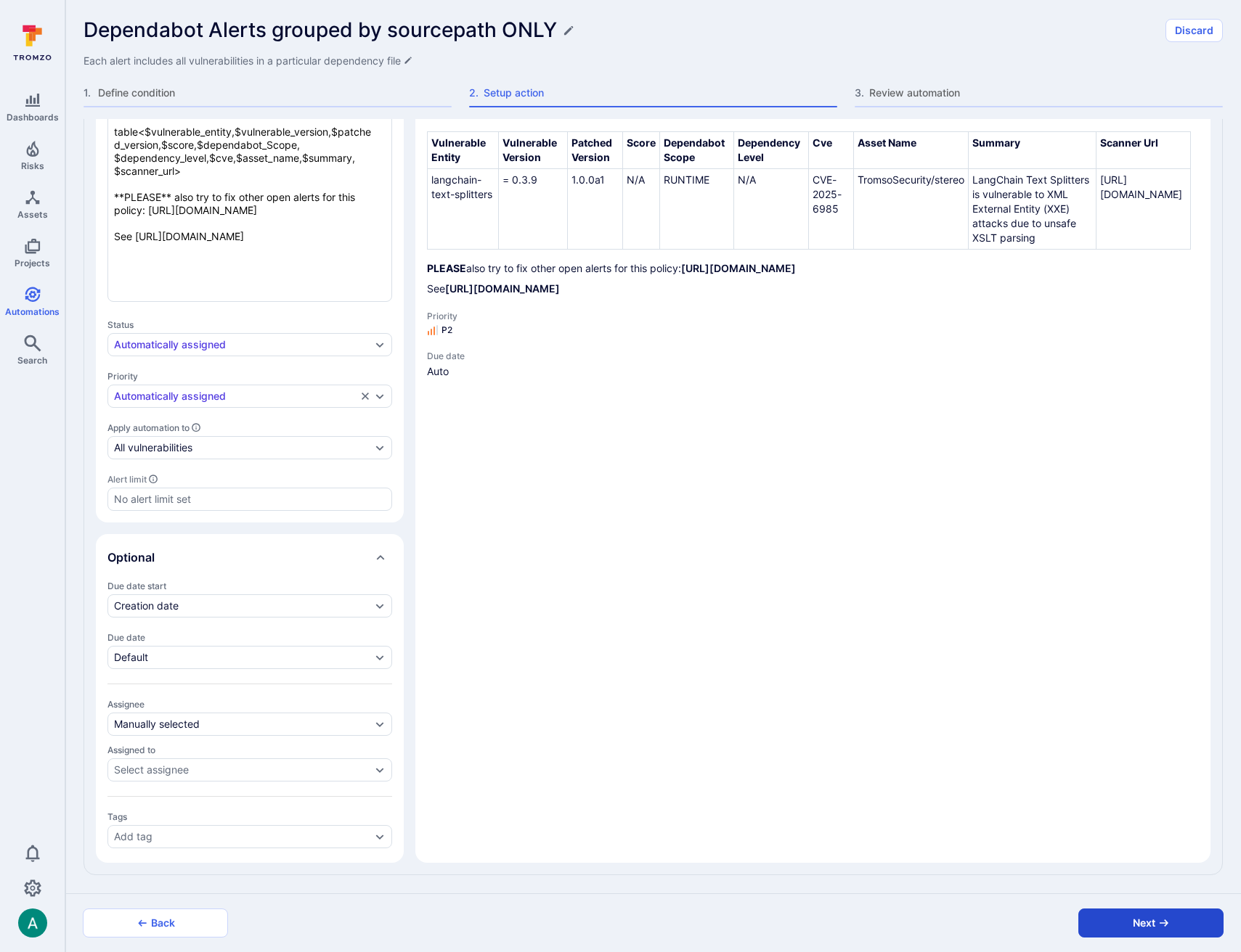
click at [1172, 930] on button "Next" at bounding box center [1150, 922] width 145 height 29
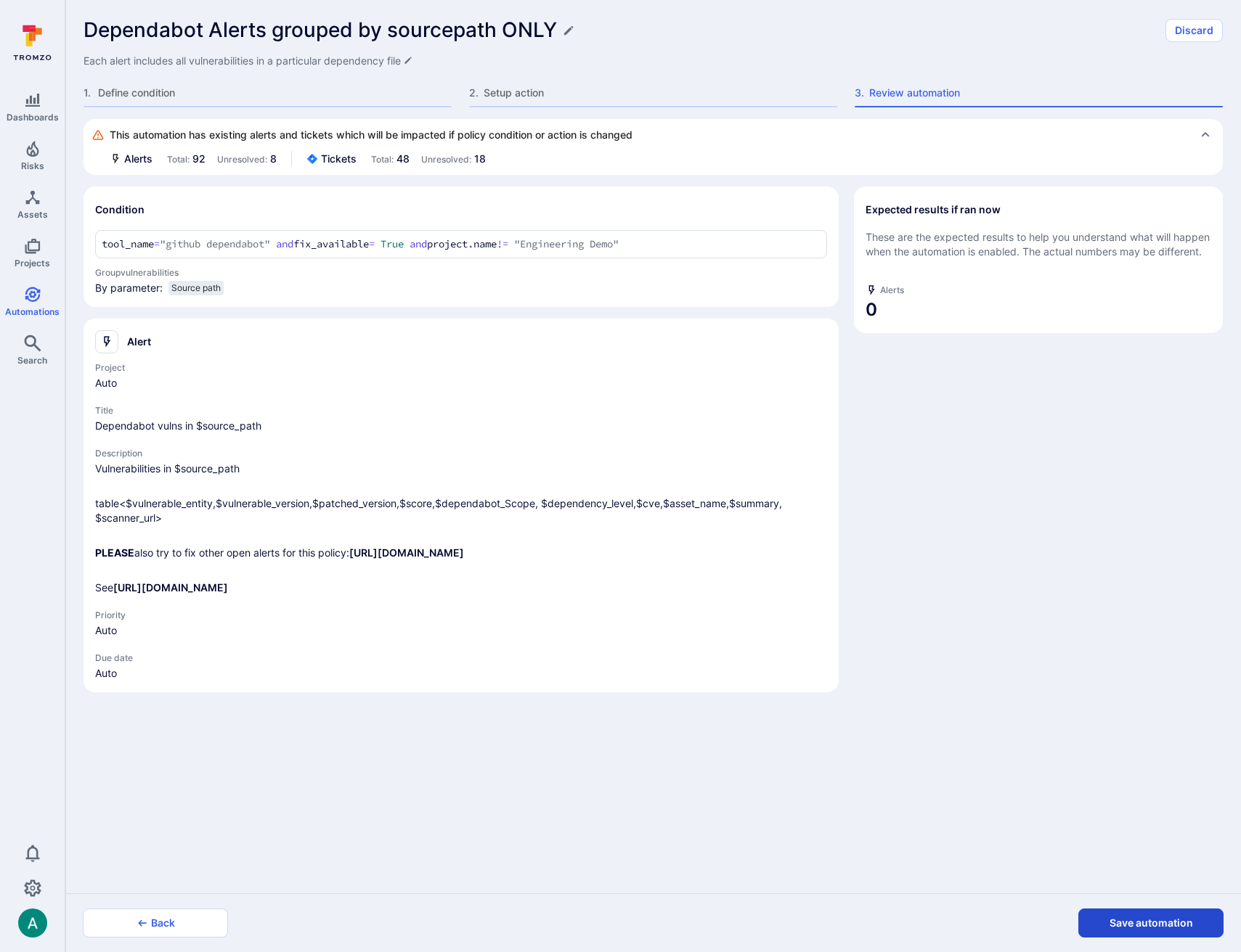
scroll to position [0, 0]
click at [1172, 929] on button "Save automation" at bounding box center [1150, 922] width 145 height 29
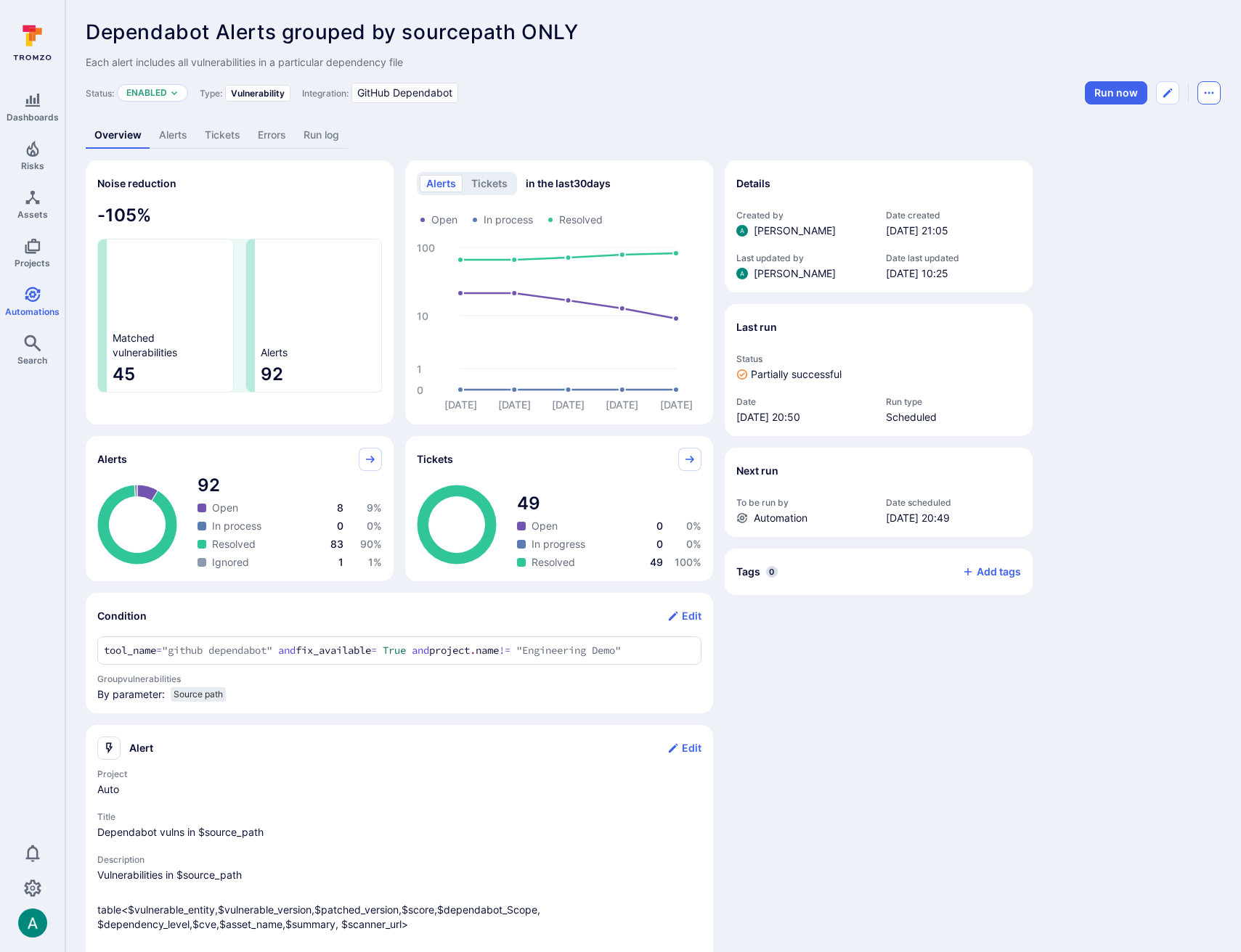
click at [1211, 92] on icon "Automation menu" at bounding box center [1208, 93] width 12 height 12
click at [1161, 122] on li "Duplicate" at bounding box center [1147, 126] width 132 height 24
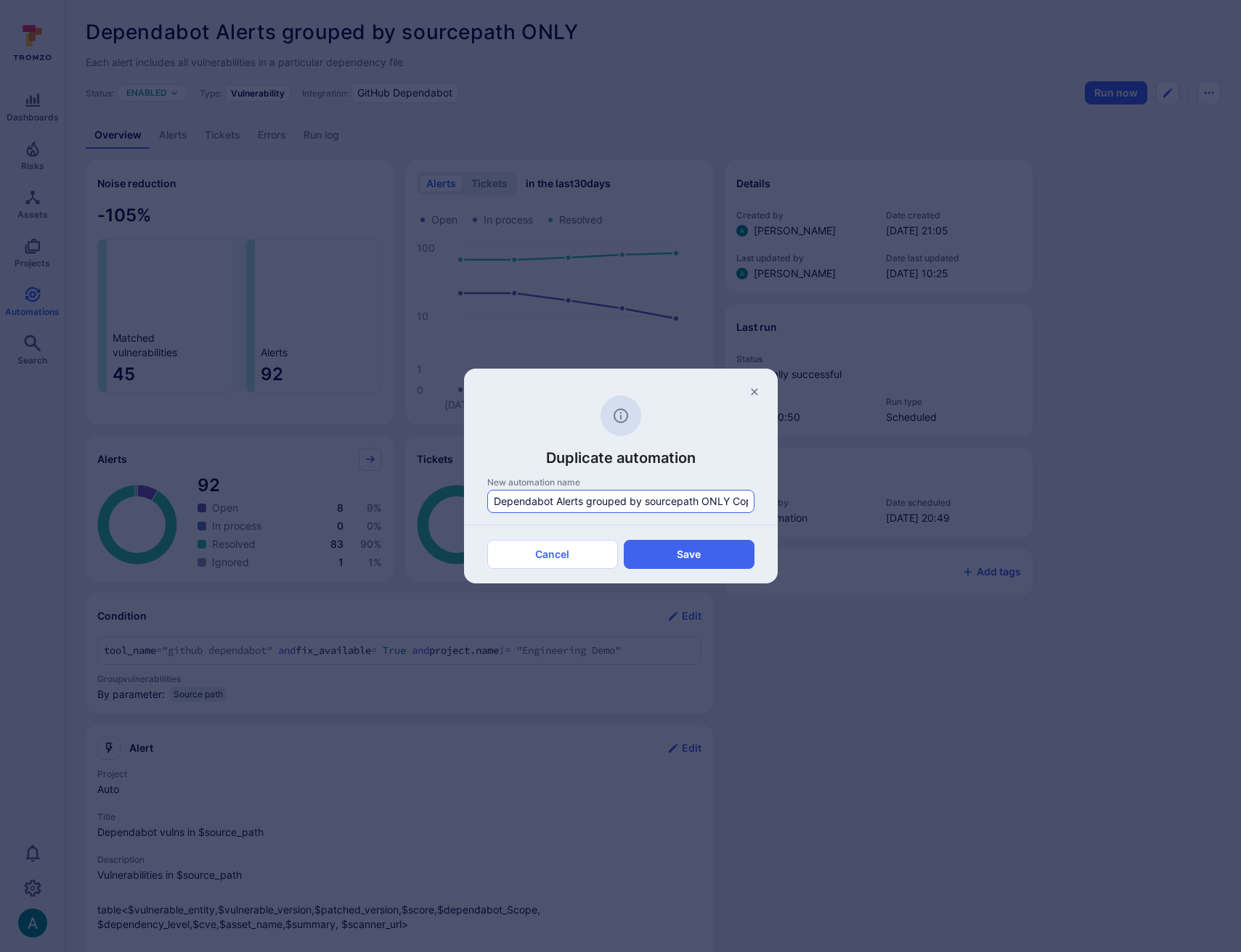
click at [584, 502] on input "Dependabot Alerts grouped by sourcepath ONLY Copy" at bounding box center [620, 501] width 255 height 15
click at [493, 501] on input "Dependabot Alerts grouped by sourcepath ONLY Copy" at bounding box center [620, 501] width 255 height 15
type input "Remediated Dependabot Alerts"
click at [668, 550] on button "Save" at bounding box center [689, 553] width 130 height 29
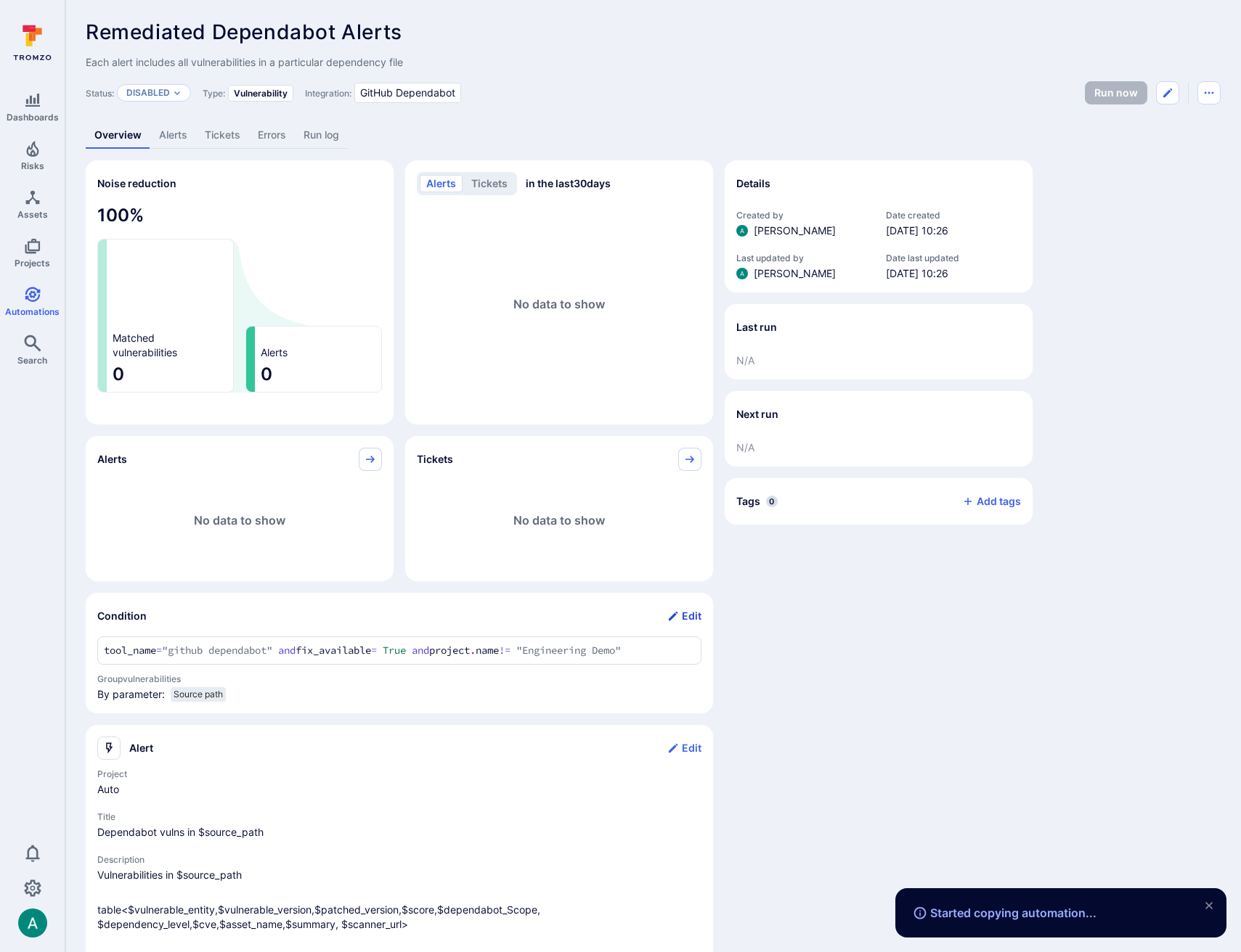
click at [694, 615] on button "Edit" at bounding box center [684, 617] width 35 height 24
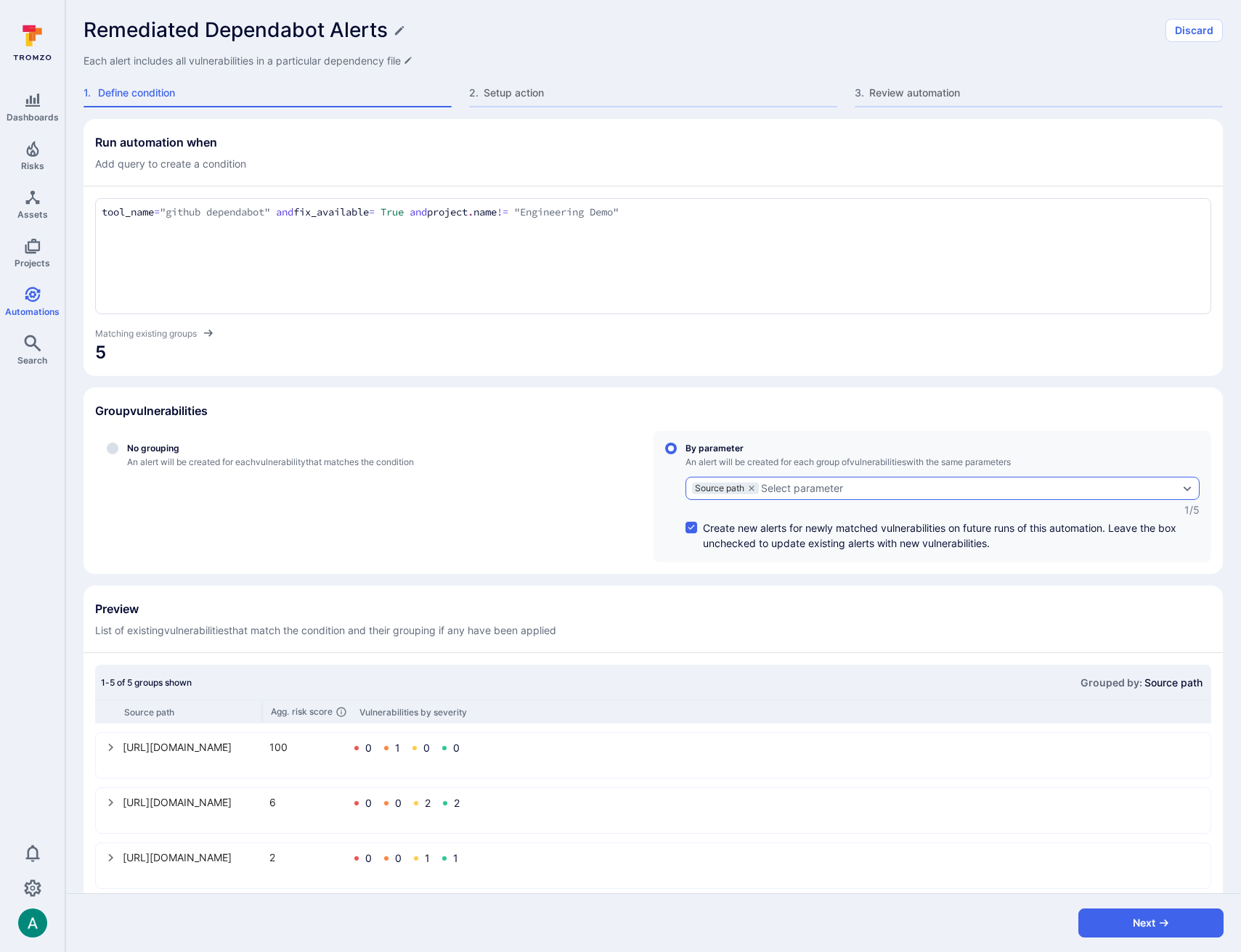
click at [823, 488] on div "Select parameter" at bounding box center [801, 488] width 82 height 12
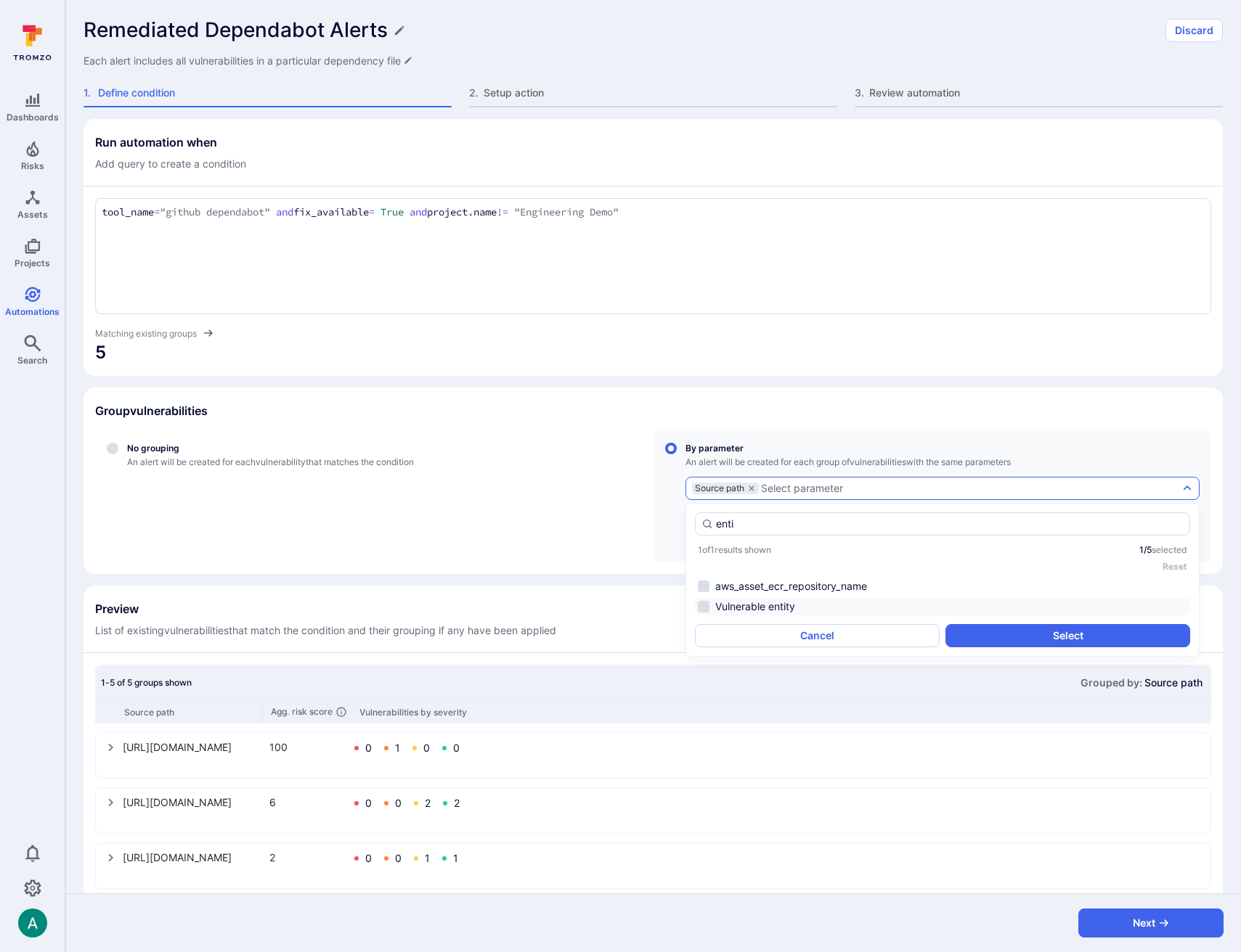
click at [808, 603] on li "Vulnerable entity" at bounding box center [942, 607] width 495 height 18
type input "enti"
click at [1052, 640] on button "Select" at bounding box center [1067, 636] width 245 height 24
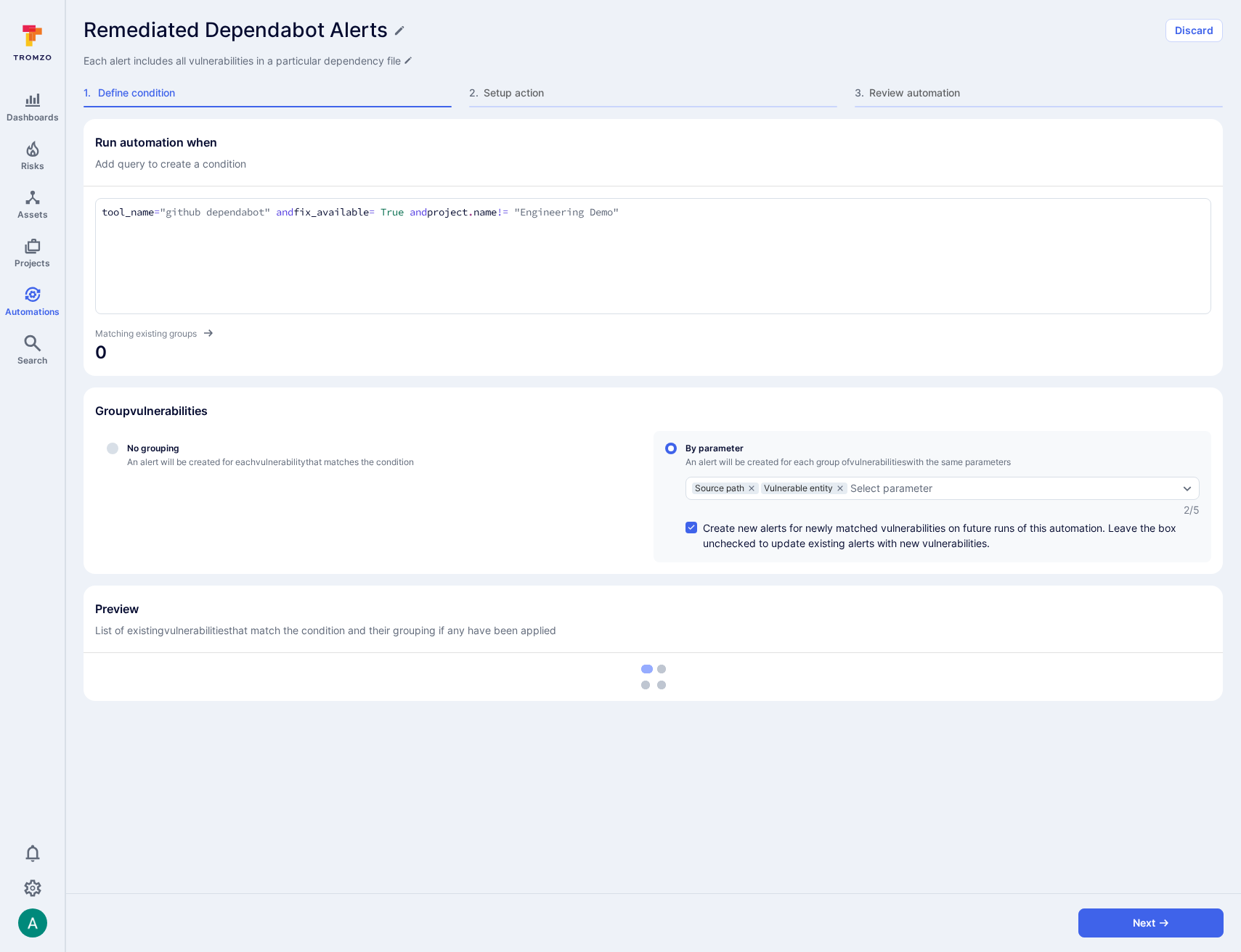
click at [826, 578] on div "Run automation when Add query to create a condition tool_name ="github dependab…" at bounding box center [653, 410] width 1139 height 582
click at [1101, 381] on div "Run automation when Add query to create a condition tool_name ="github dependab…" at bounding box center [653, 410] width 1139 height 582
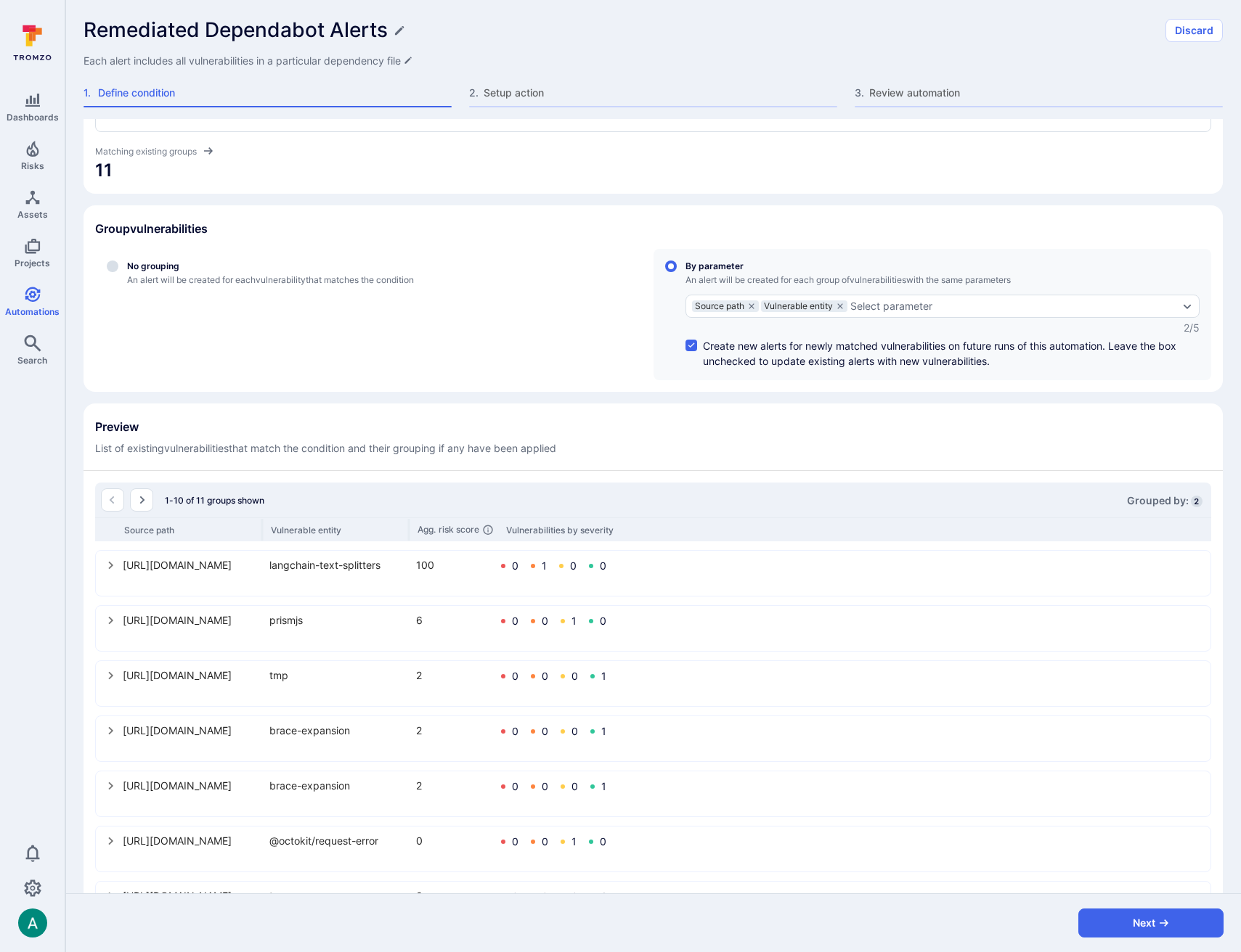
scroll to position [188, 0]
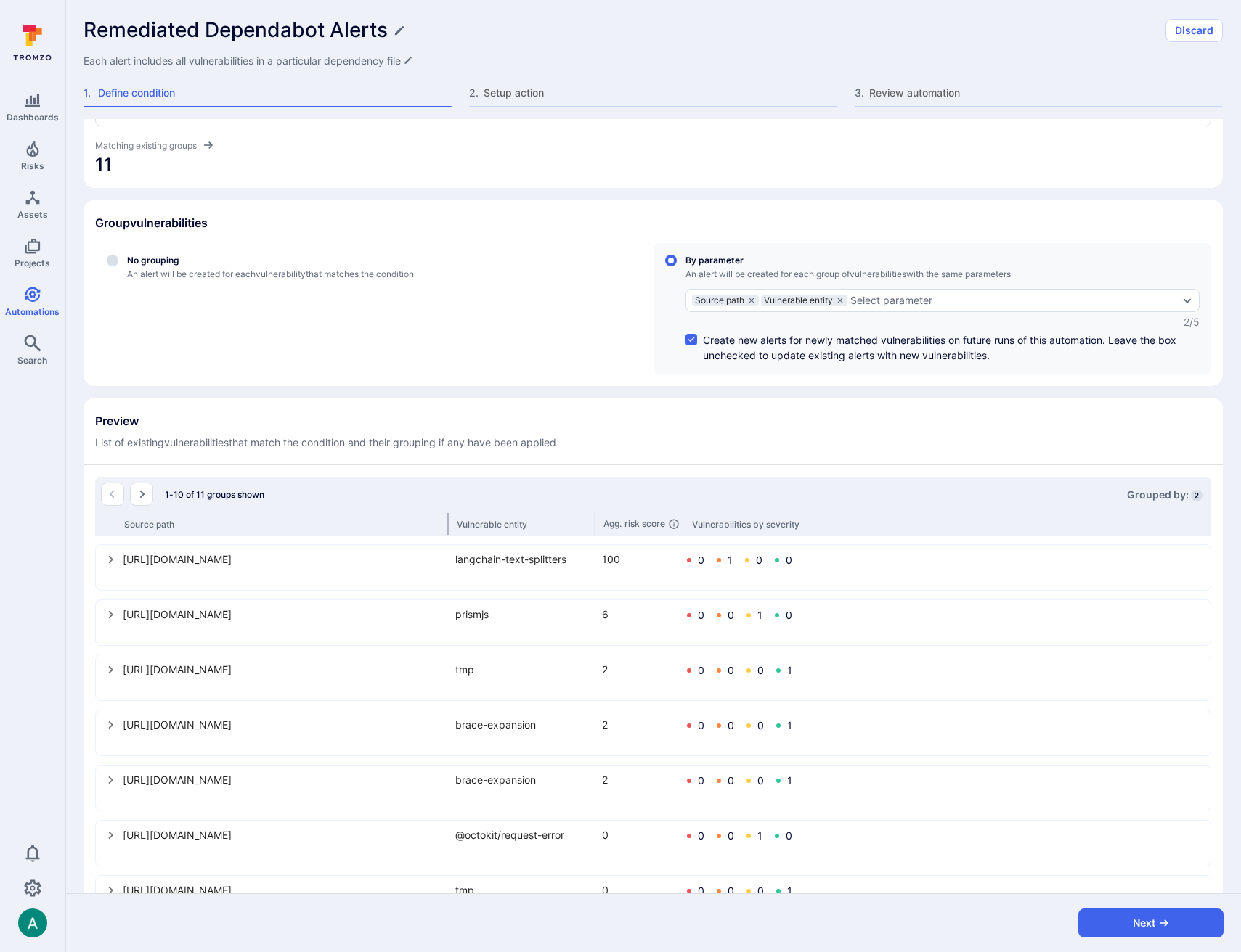
drag, startPoint x: 261, startPoint y: 524, endPoint x: 445, endPoint y: 526, distance: 184.0
click at [447, 526] on div at bounding box center [448, 524] width 2 height 22
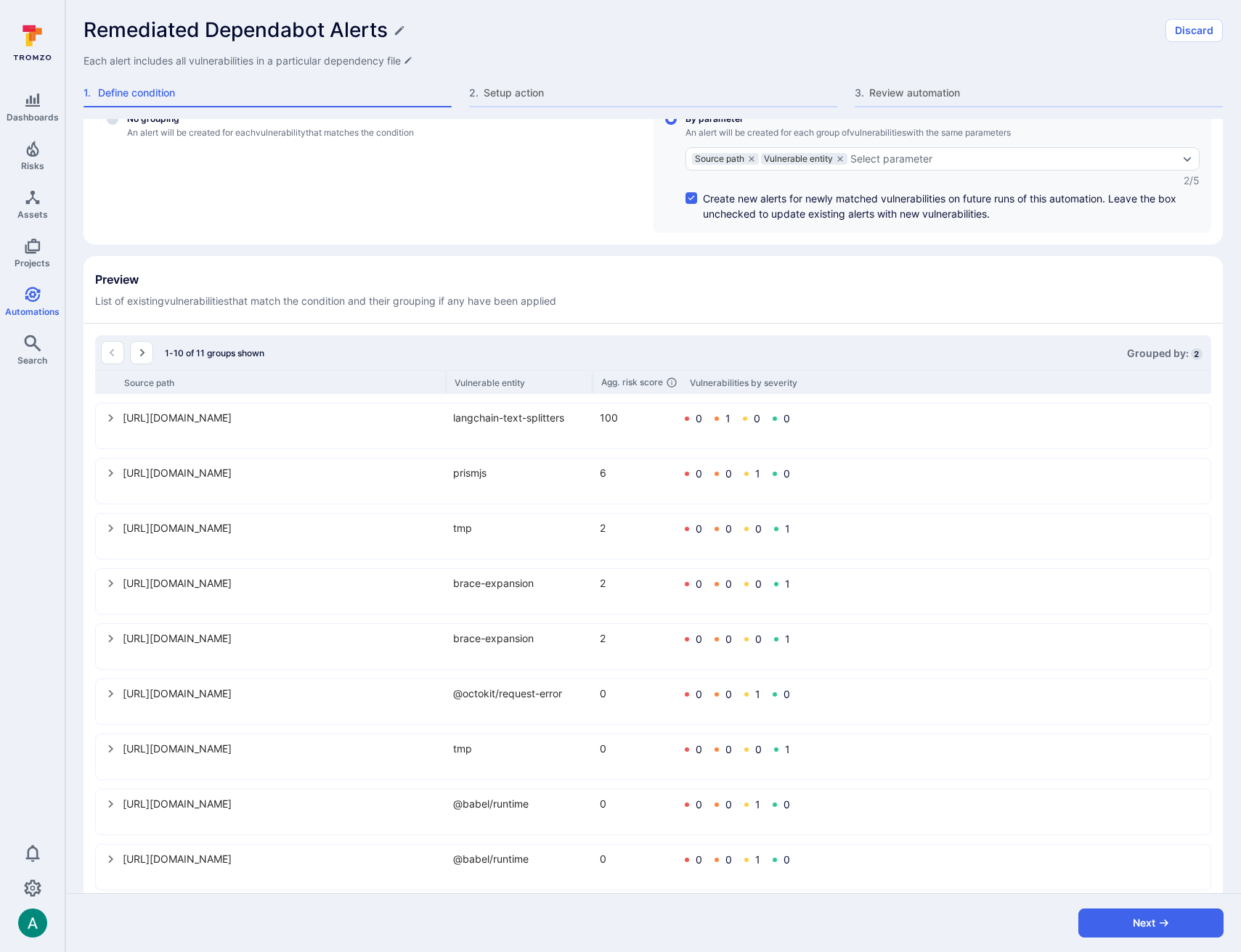
scroll to position [411, 0]
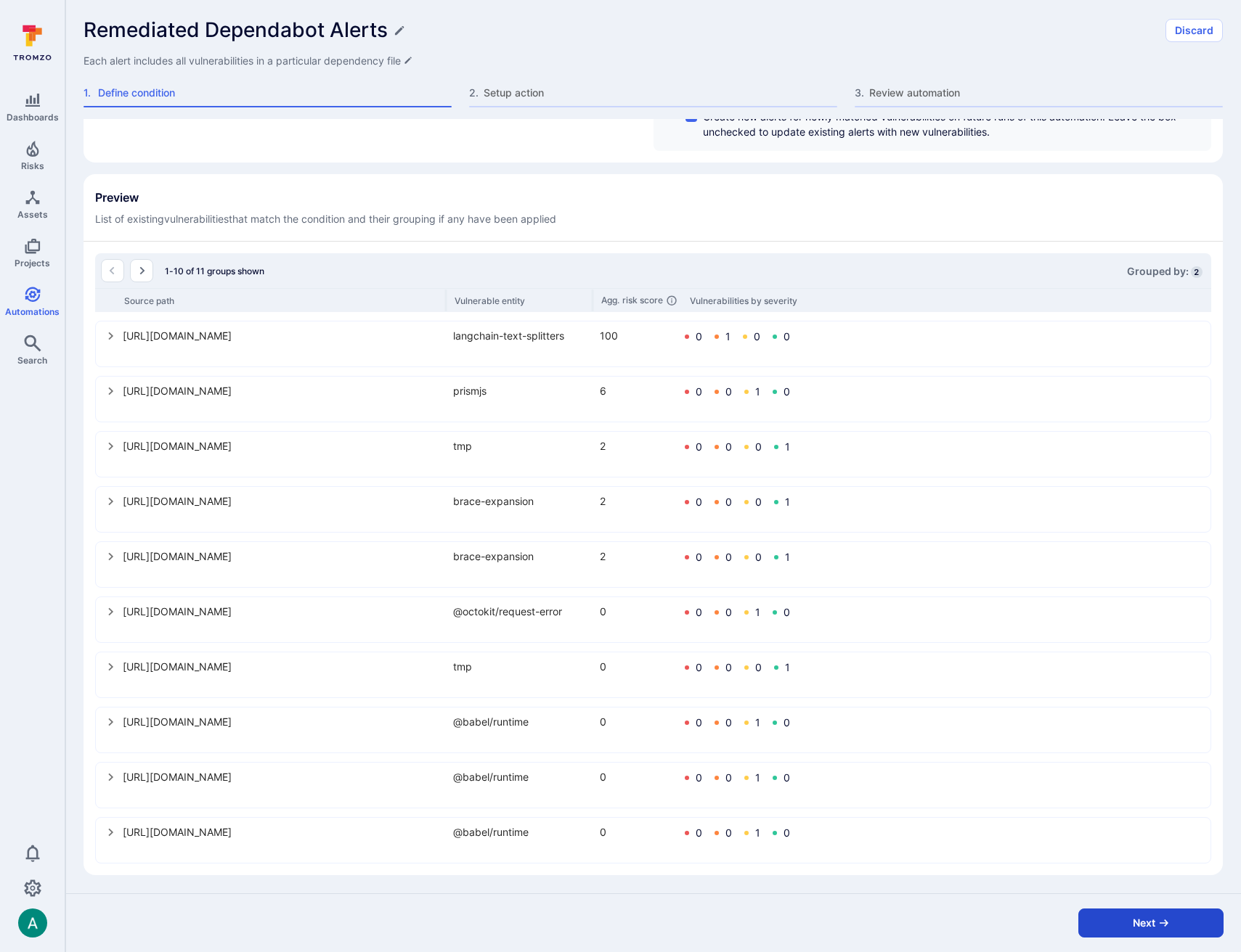
click at [1113, 927] on button "Next" at bounding box center [1150, 922] width 145 height 29
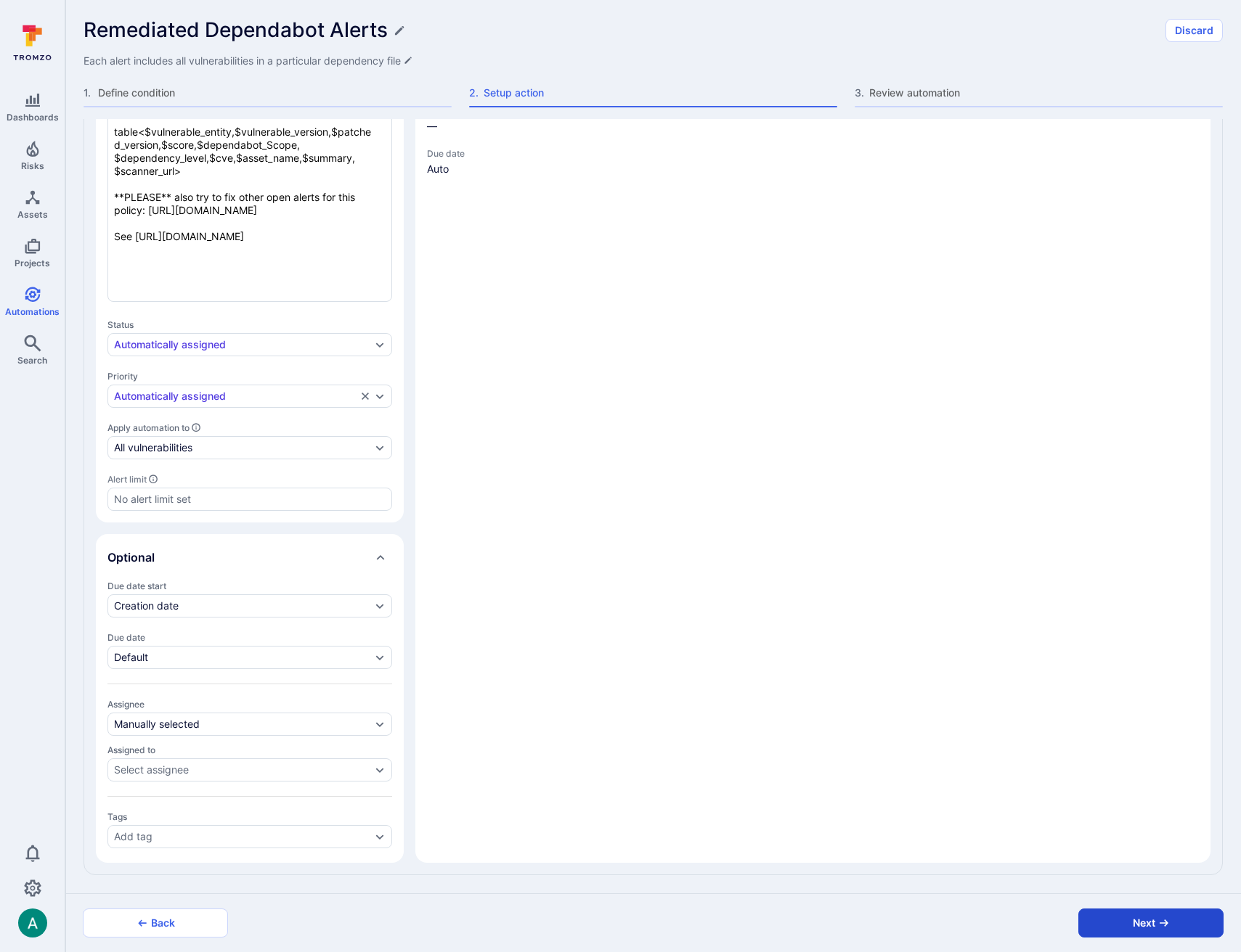
scroll to position [337, 0]
type textarea "x"
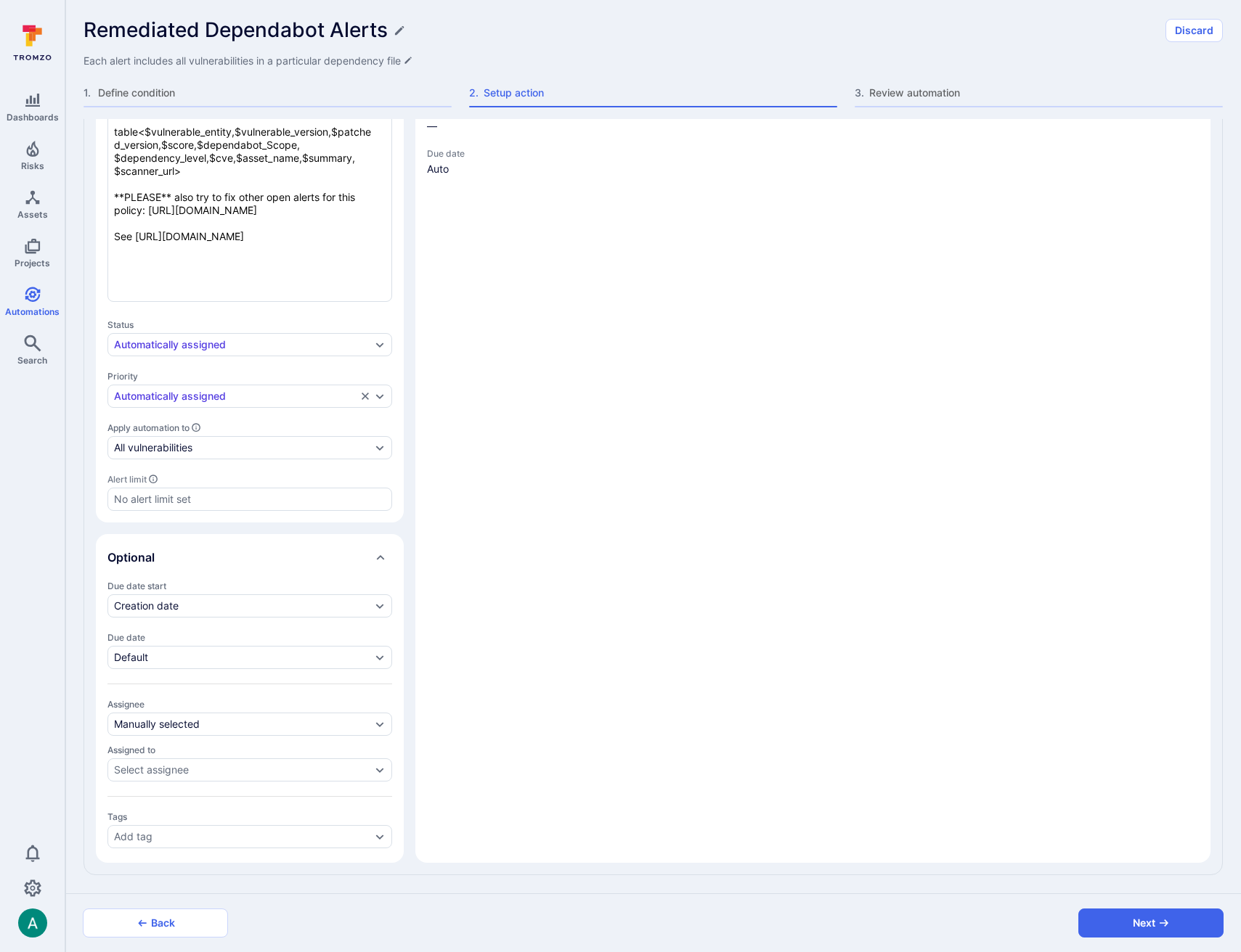
type textarea "x"
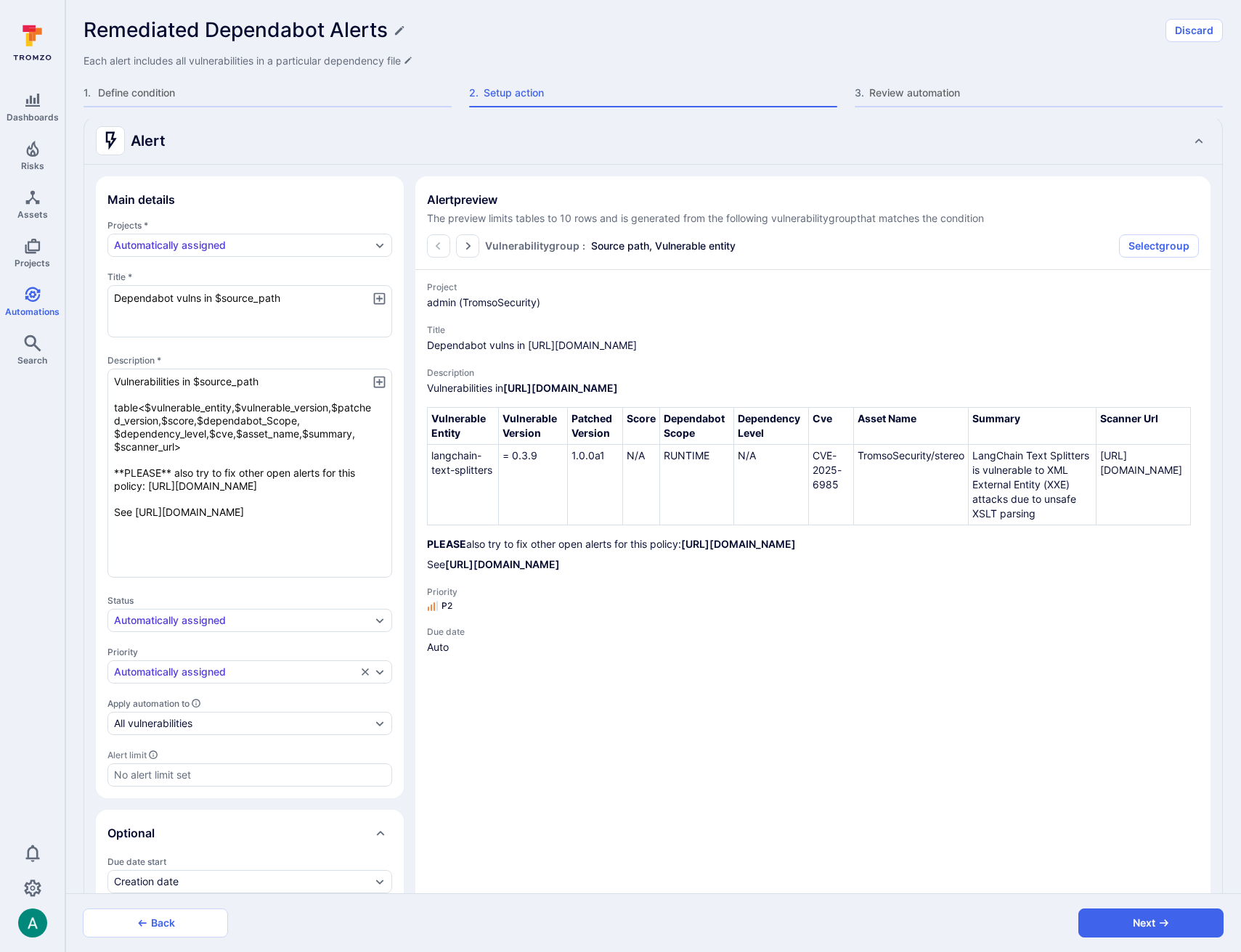
scroll to position [0, 0]
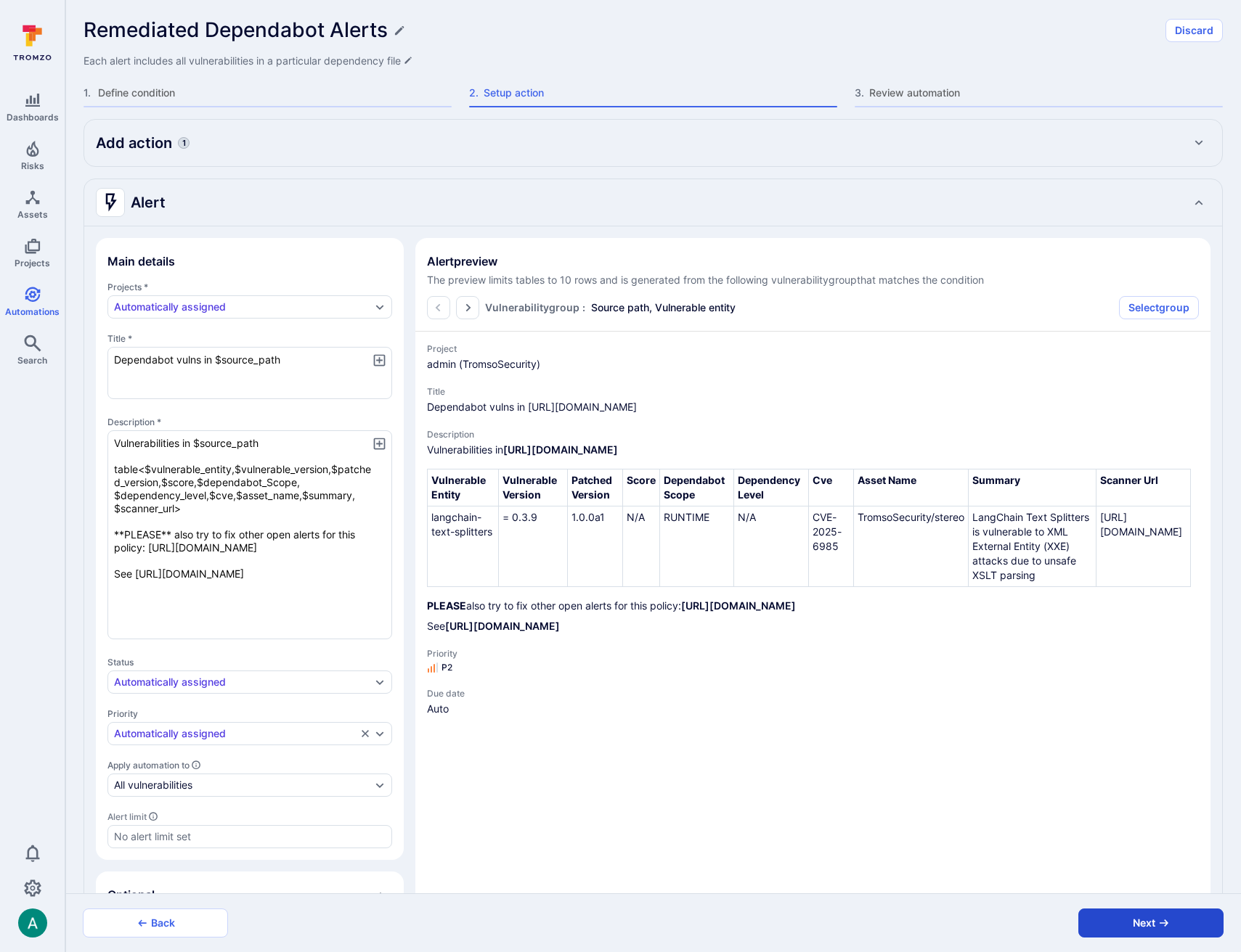
click at [1120, 930] on button "Next" at bounding box center [1150, 922] width 145 height 29
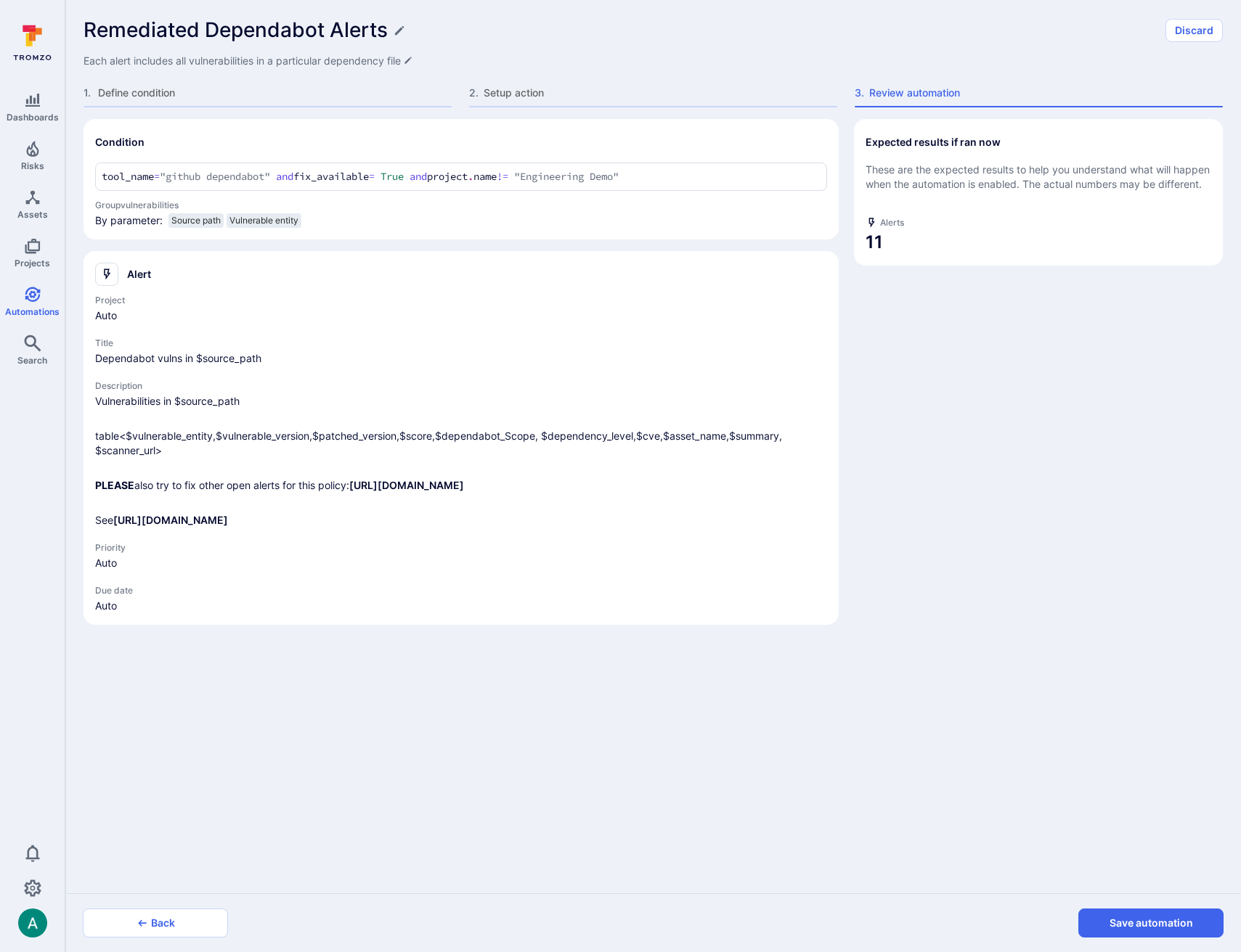
click at [1120, 930] on button "Save automation" at bounding box center [1150, 922] width 145 height 29
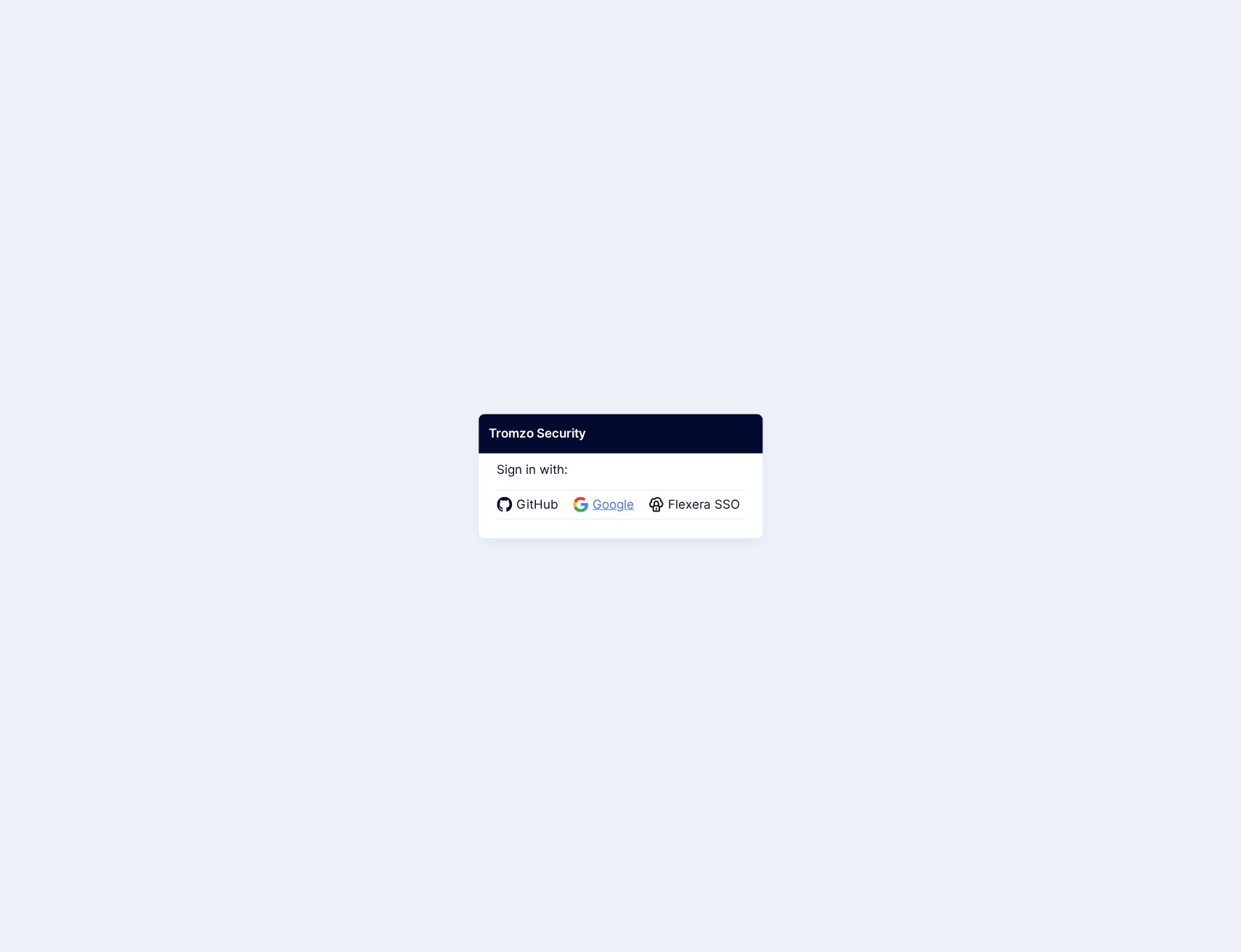
click at [604, 507] on span "Google" at bounding box center [613, 505] width 50 height 19
